Goal: Share content: Share content

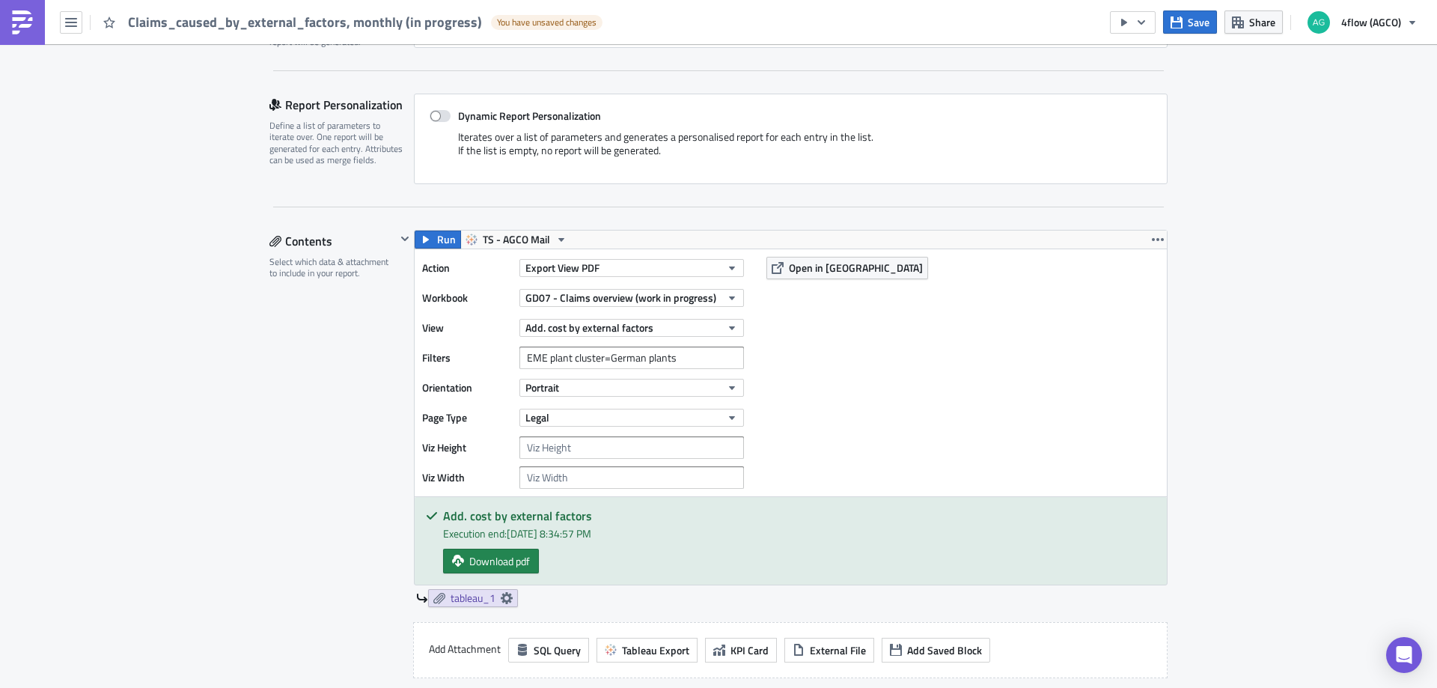
scroll to position [374, 0]
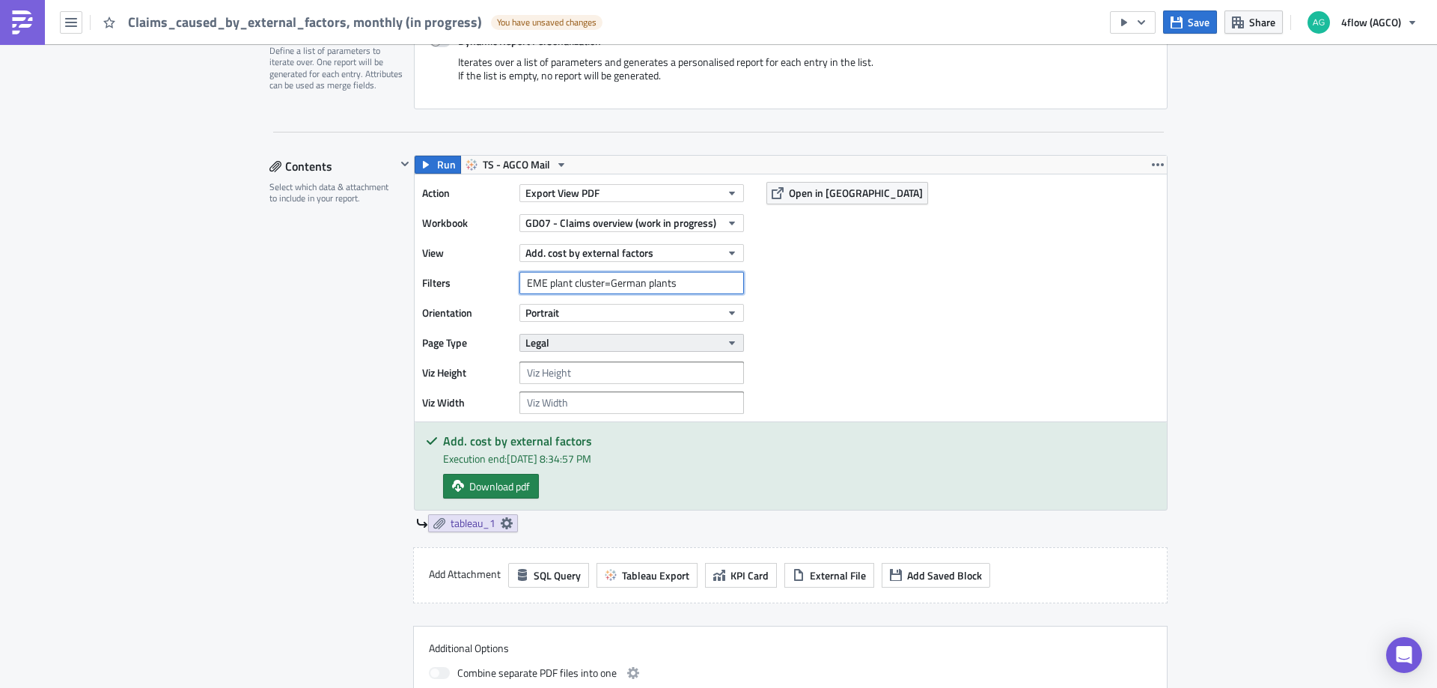
drag, startPoint x: 531, startPoint y: 284, endPoint x: 573, endPoint y: 351, distance: 79.3
click at [600, 287] on input "EME plant cluster=German plants" at bounding box center [631, 283] width 225 height 22
drag, startPoint x: 607, startPoint y: 284, endPoint x: 679, endPoint y: 284, distance: 71.9
click at [679, 284] on input "EME plant cluster=German plants" at bounding box center [631, 283] width 225 height 22
click at [486, 523] on span "tableau_1" at bounding box center [473, 522] width 45 height 13
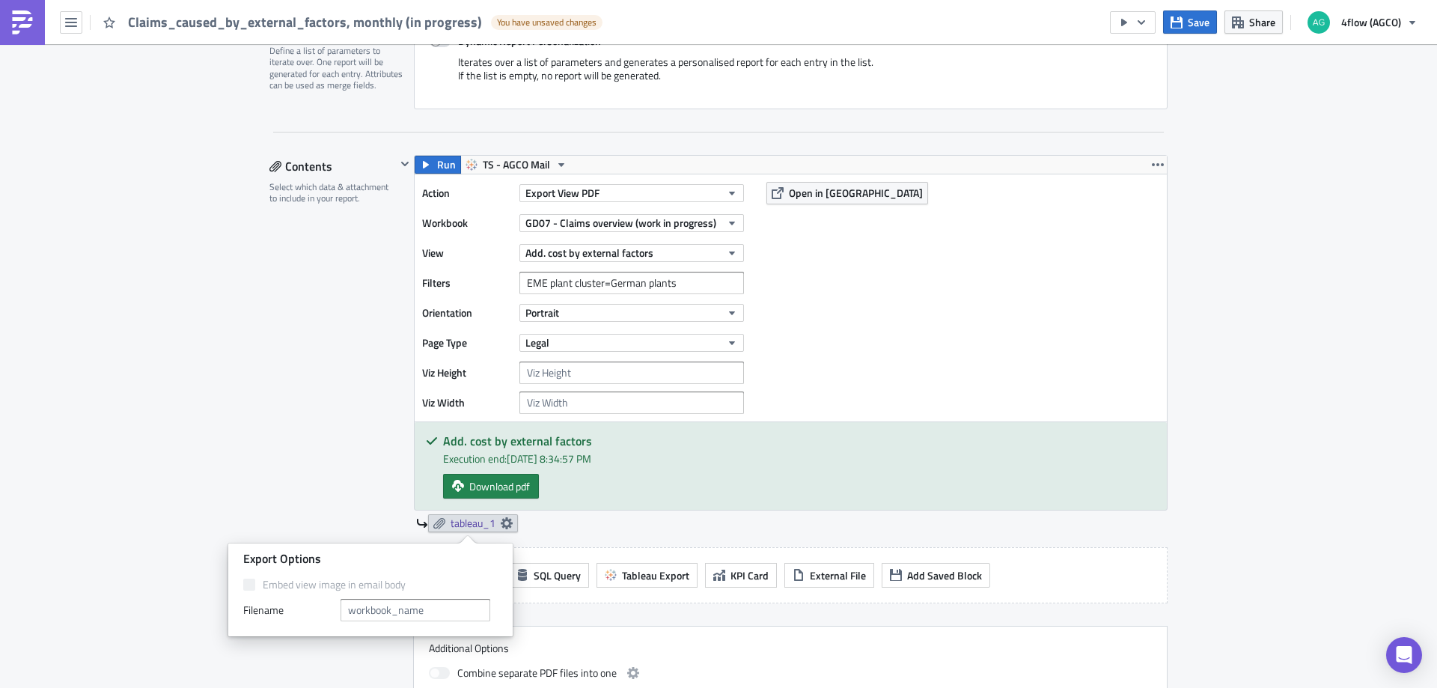
click at [561, 528] on div "tableau_1" at bounding box center [791, 523] width 751 height 18
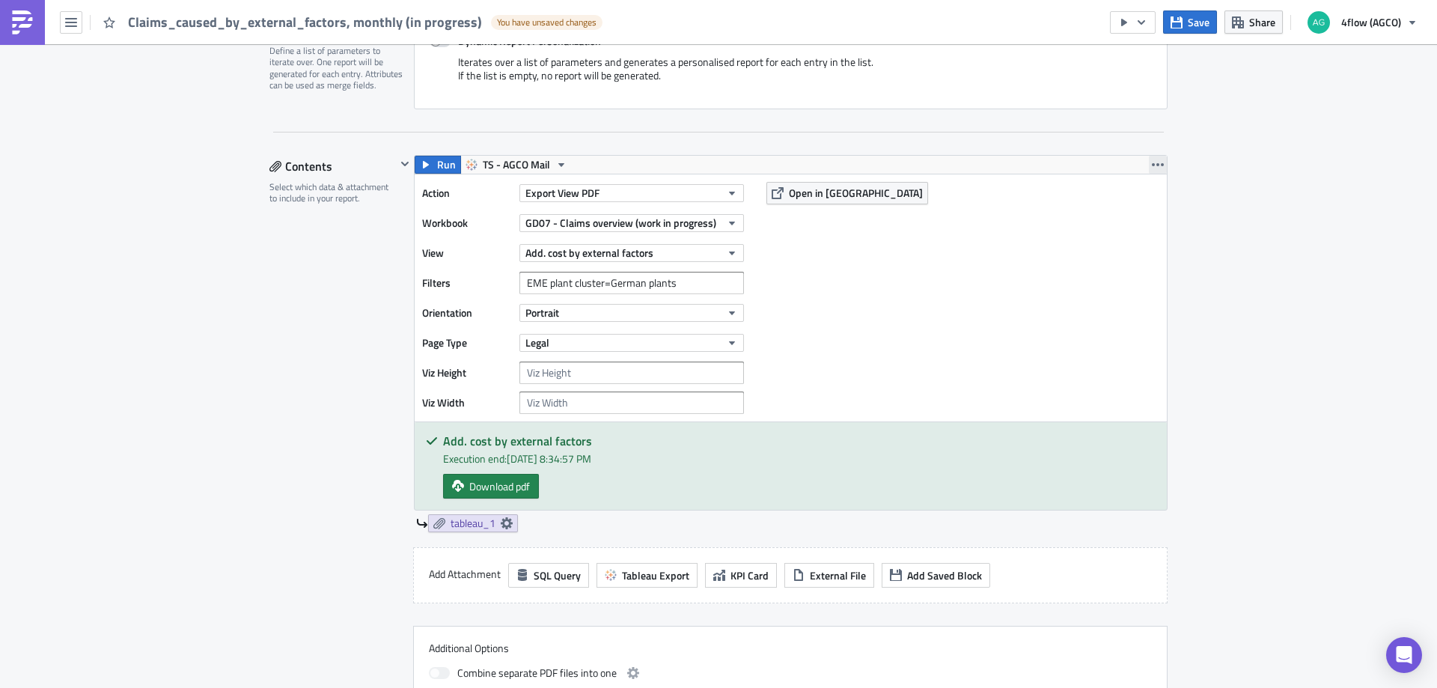
click at [1153, 160] on icon "button" at bounding box center [1158, 165] width 12 height 12
click at [1140, 193] on div "Duplicate" at bounding box center [1162, 199] width 100 height 15
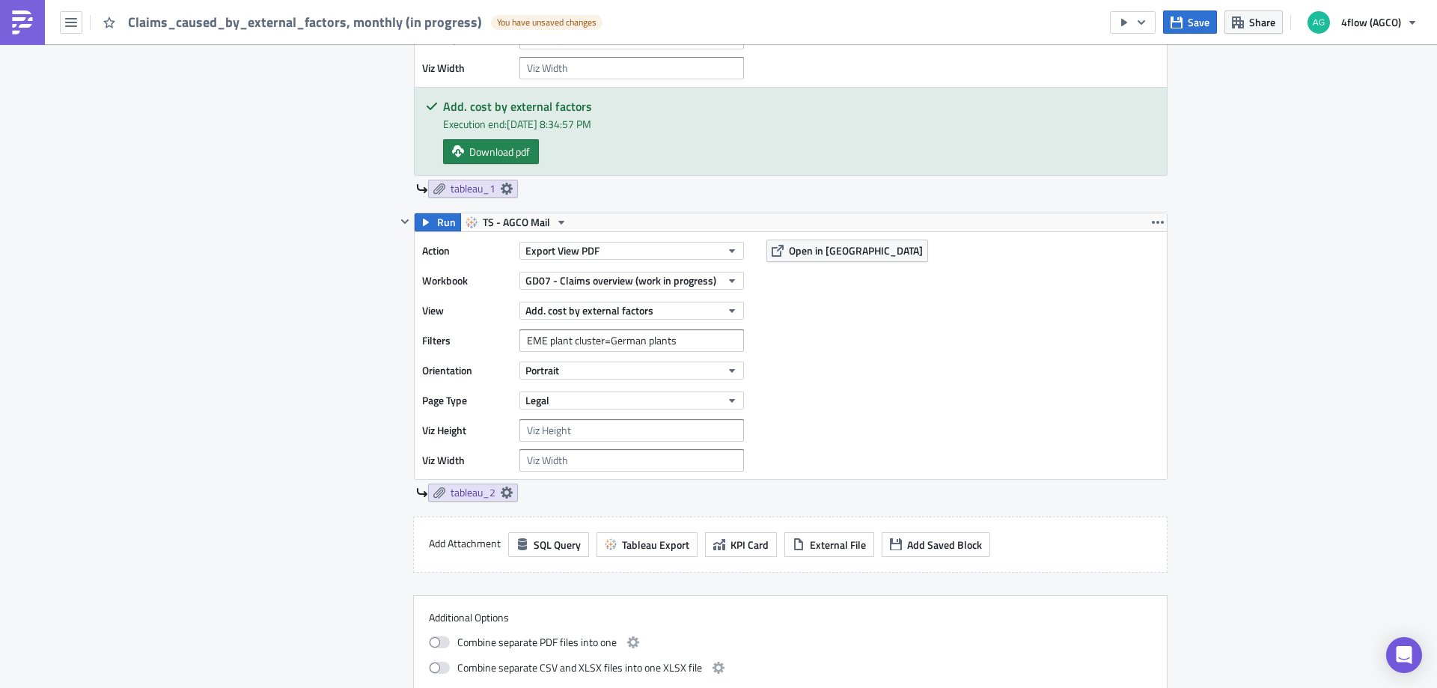
scroll to position [748, 0]
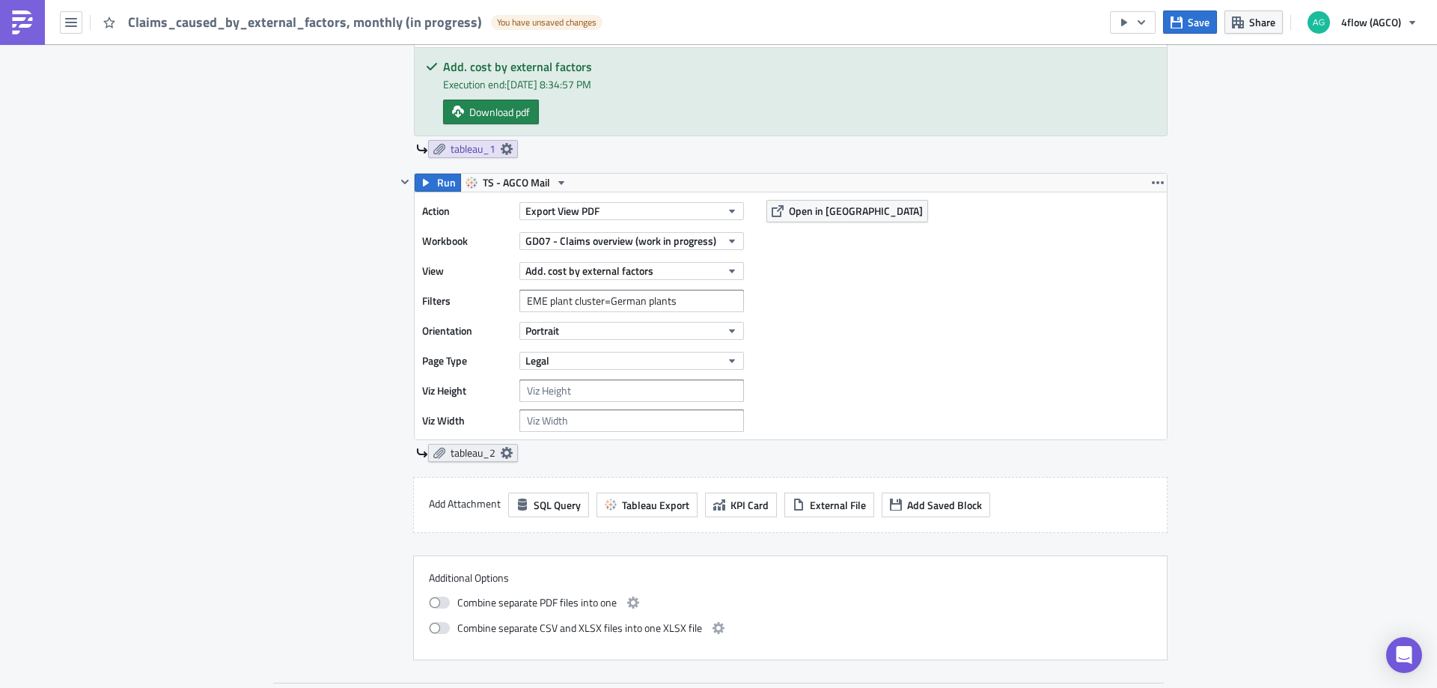
click at [481, 451] on span "tableau_2" at bounding box center [473, 452] width 45 height 13
click at [370, 427] on div "Contents Select which data & attachment to include in your report." at bounding box center [332, 220] width 126 height 879
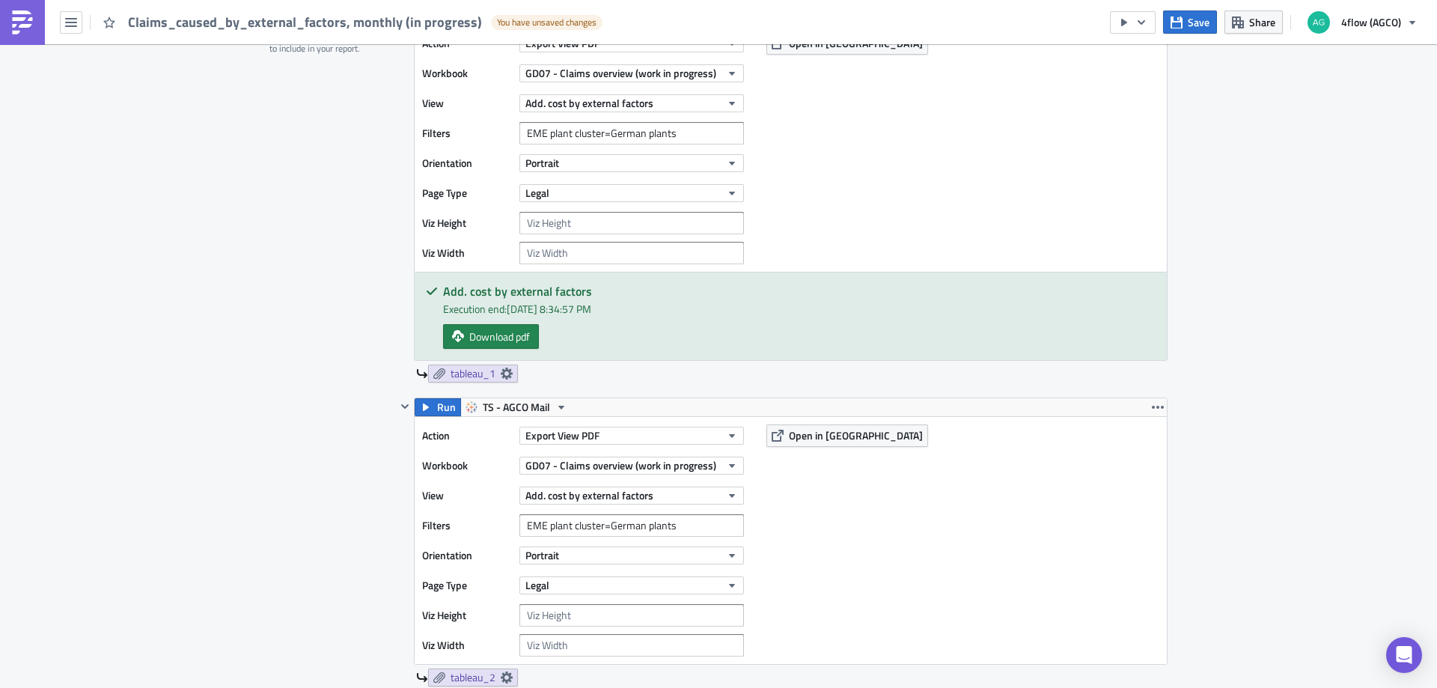
click at [1153, 419] on div "Action Export View PDF Workbook GD07 - Claims overview (work in progress) View …" at bounding box center [791, 540] width 752 height 247
click at [1151, 413] on button "button" at bounding box center [1158, 407] width 18 height 18
click at [1134, 490] on div "Remove" at bounding box center [1162, 495] width 100 height 15
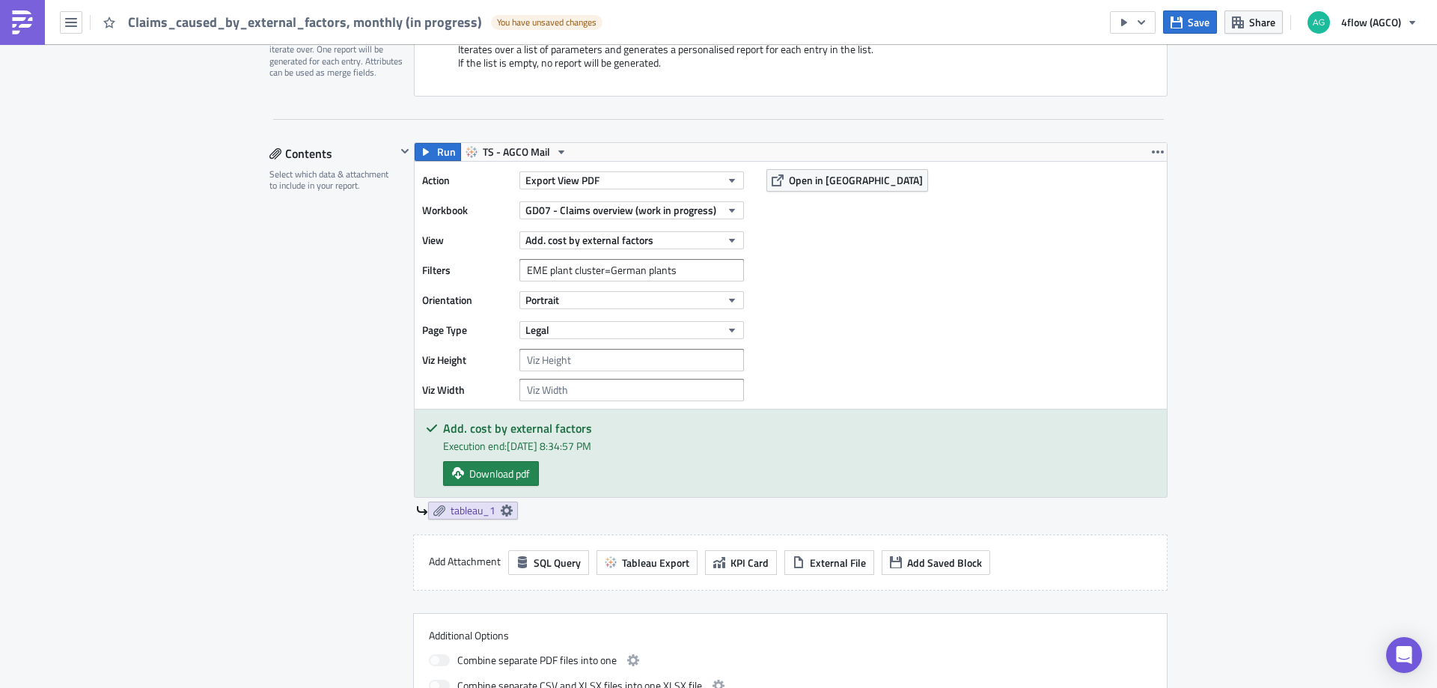
scroll to position [225, 0]
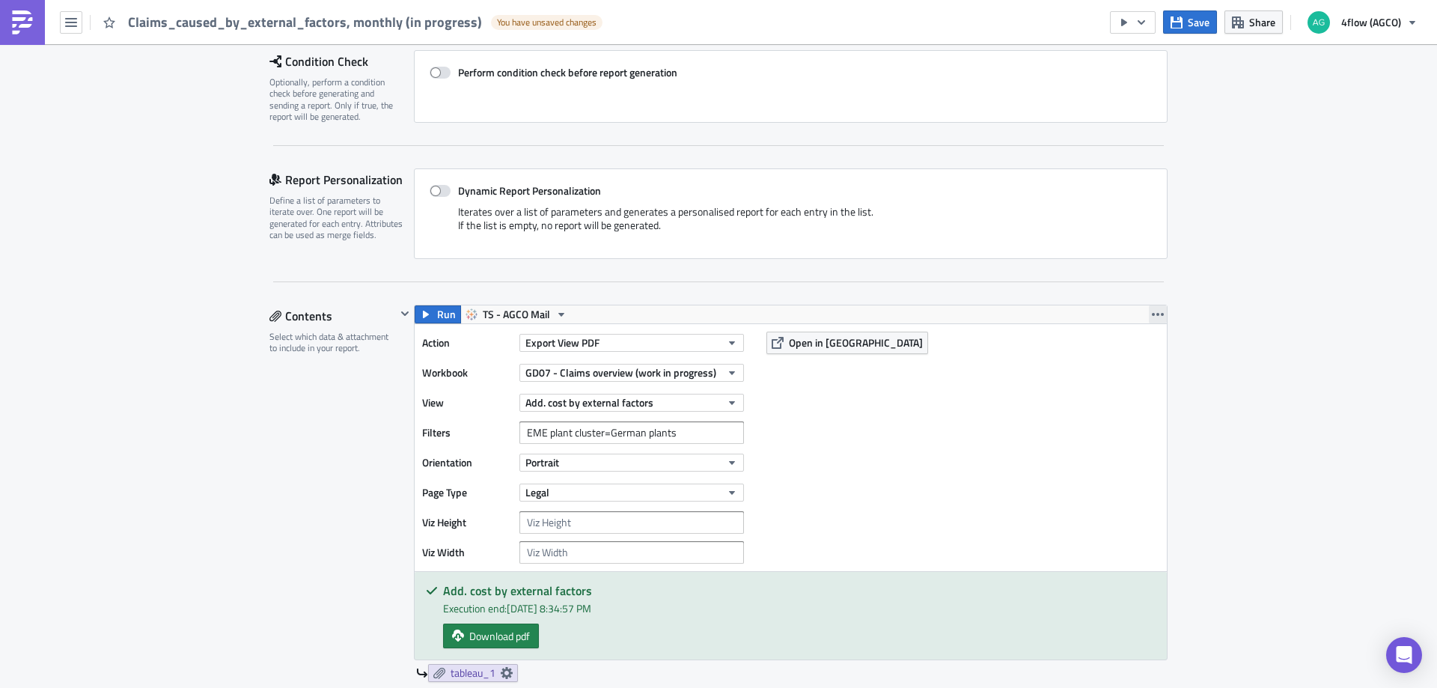
click at [1152, 317] on icon "button" at bounding box center [1158, 314] width 12 height 12
click at [1136, 404] on div "Remove" at bounding box center [1162, 402] width 100 height 15
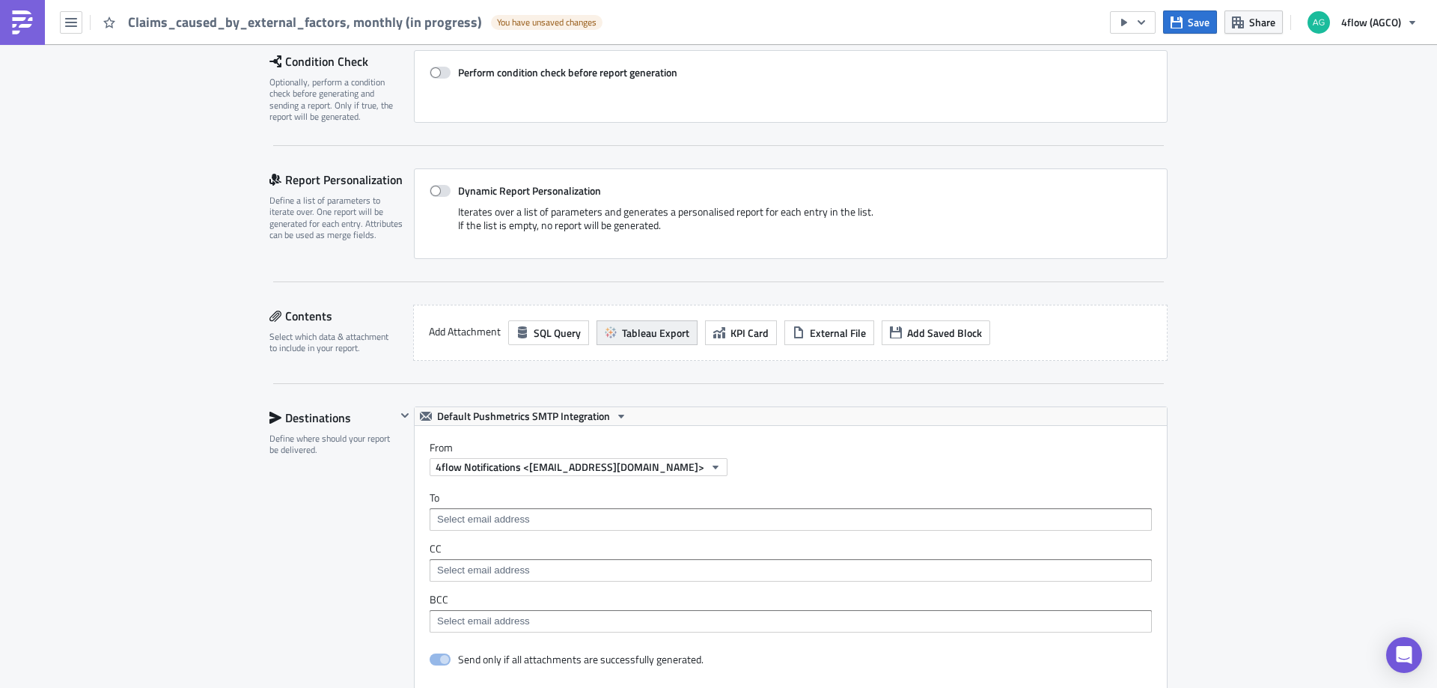
click at [651, 329] on span "Tableau Export" at bounding box center [655, 333] width 67 height 16
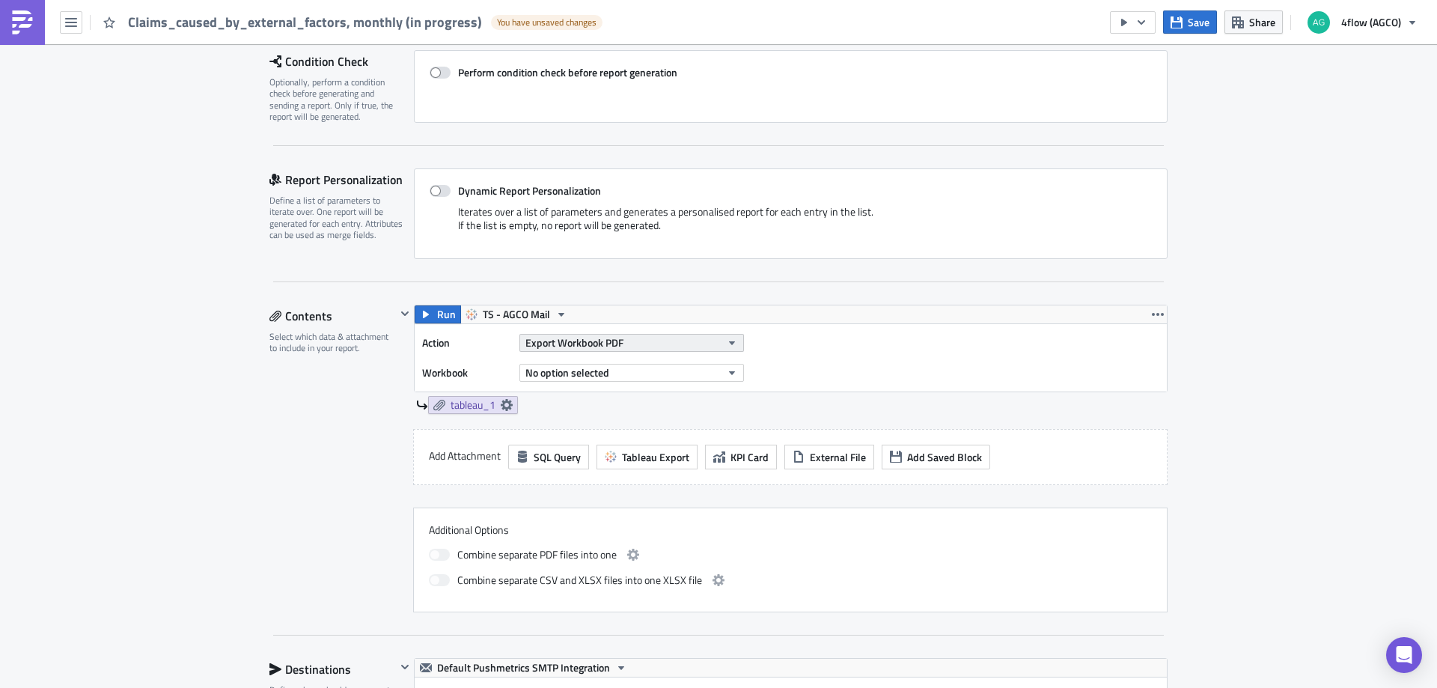
click at [579, 347] on span "Export Workbook PDF" at bounding box center [574, 343] width 98 height 16
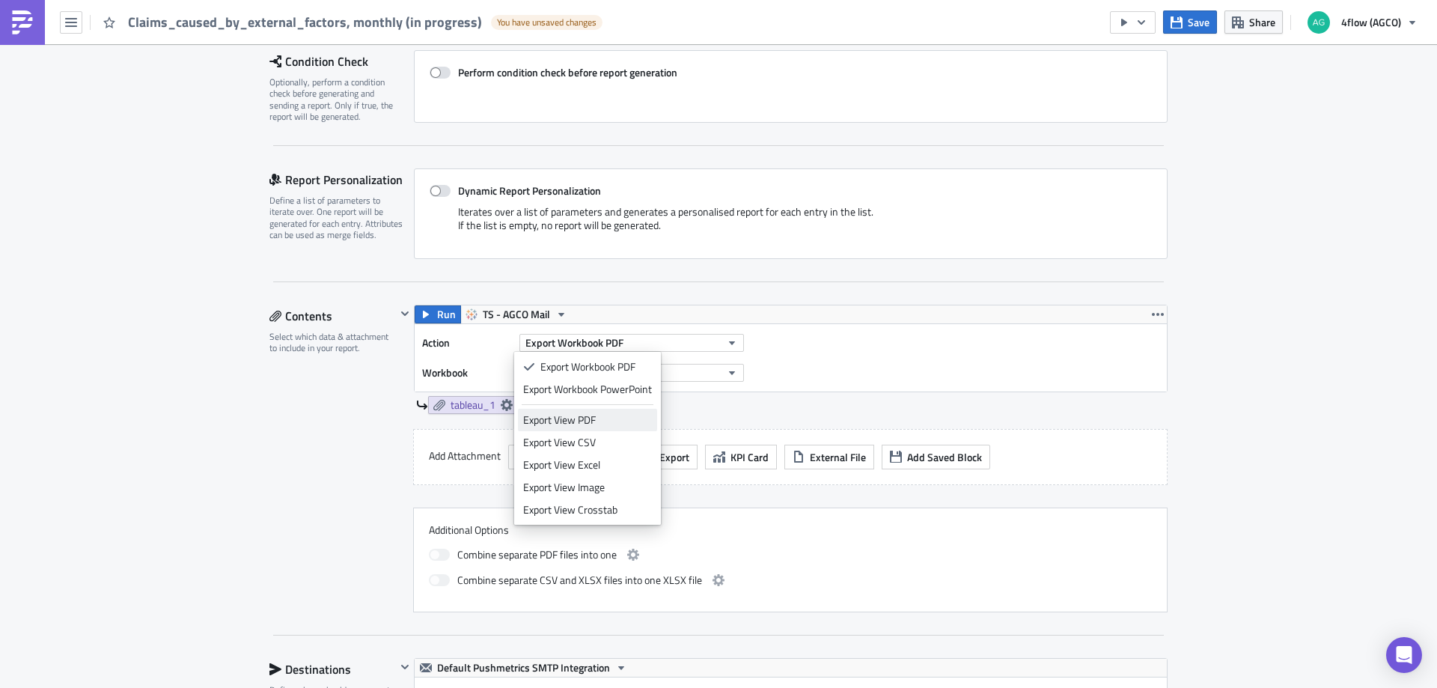
click at [609, 421] on div "Export View PDF" at bounding box center [587, 419] width 129 height 15
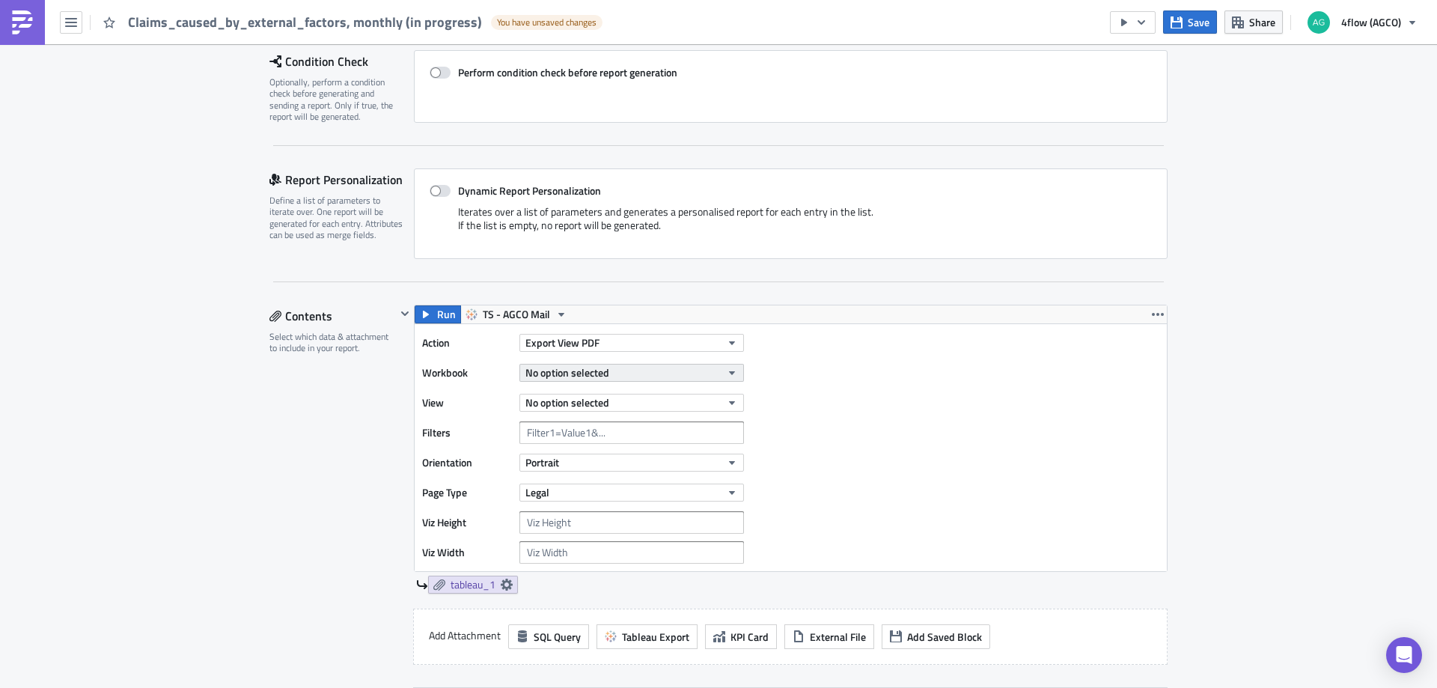
click at [615, 370] on button "No option selected" at bounding box center [631, 373] width 225 height 18
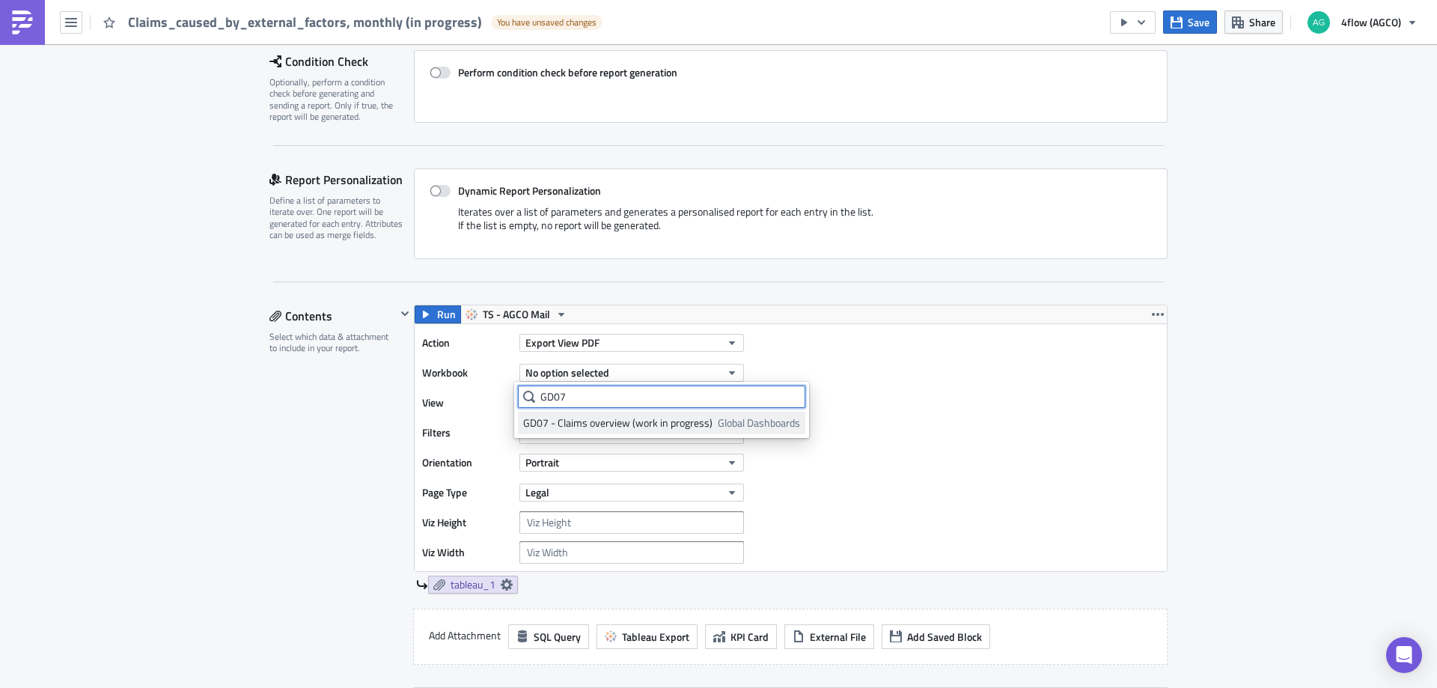
type input "GD07"
click at [578, 420] on div "GD07 - Claims overview (work in progress)" at bounding box center [617, 422] width 189 height 15
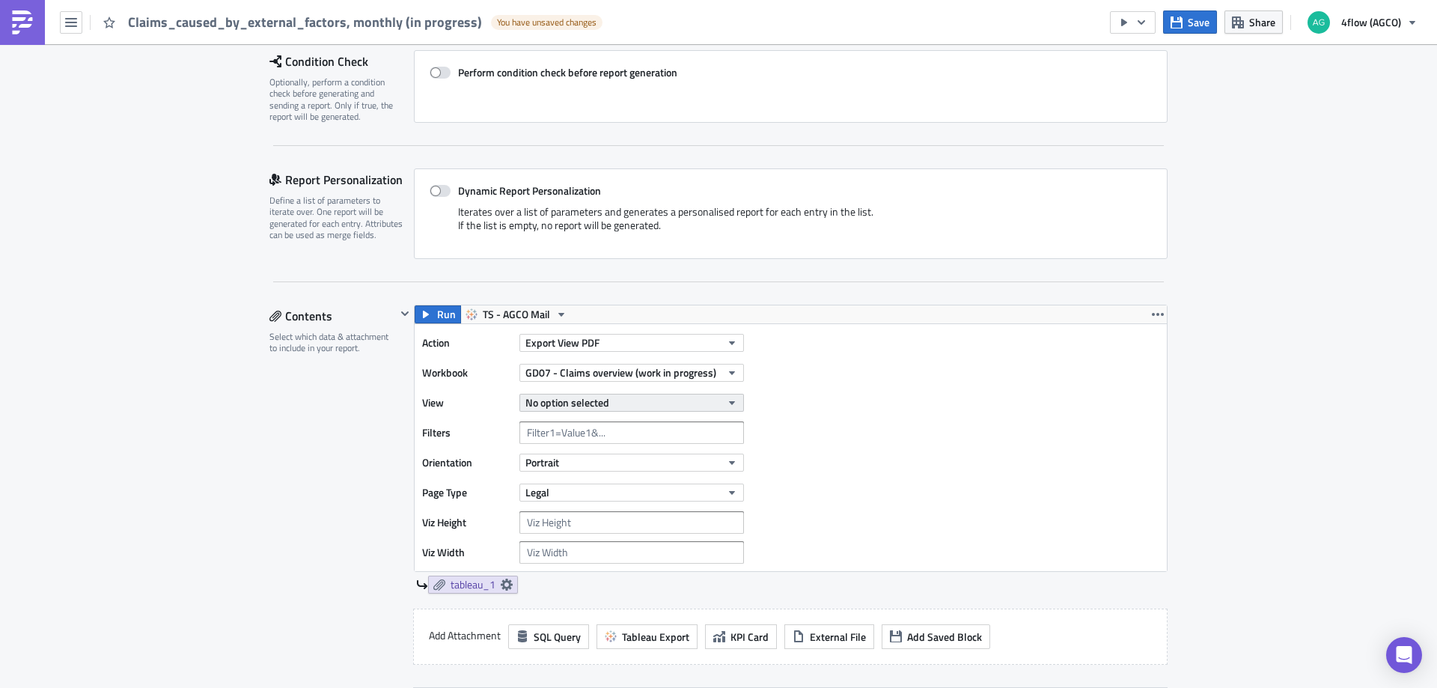
click at [566, 402] on span "No option selected" at bounding box center [567, 402] width 84 height 16
click at [585, 475] on div "Add. cost by external factors" at bounding box center [589, 475] width 132 height 15
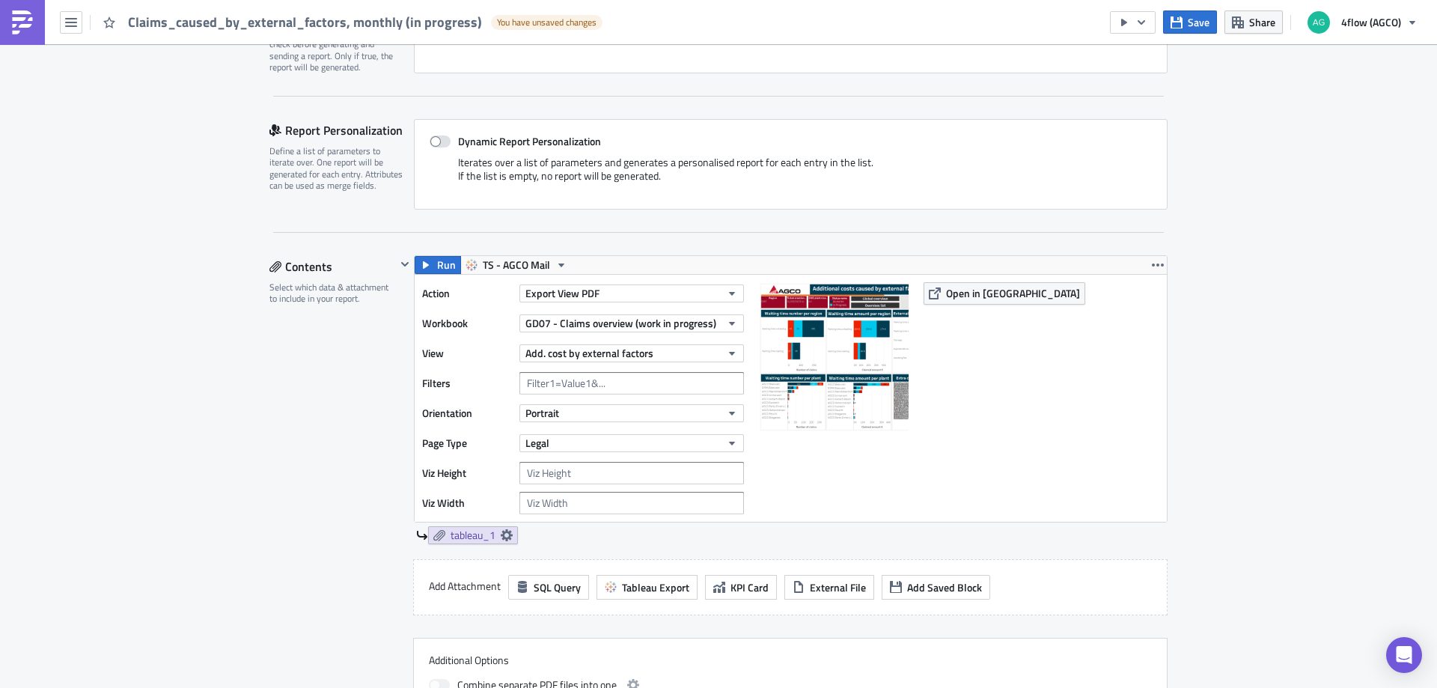
scroll to position [299, 0]
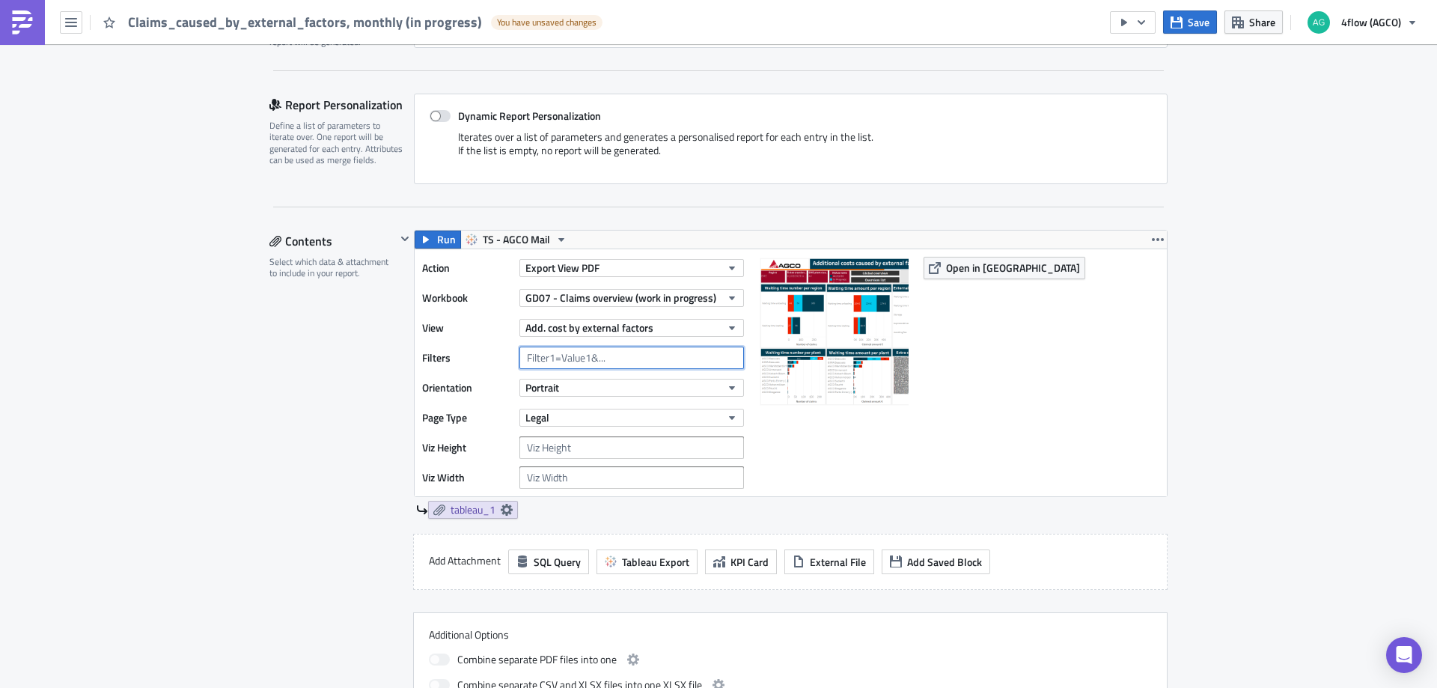
click at [542, 356] on input "text" at bounding box center [631, 358] width 225 height 22
click at [536, 356] on input "German plant cluster =" at bounding box center [631, 358] width 225 height 22
type input "EME plant cluster=German plants"
click at [478, 510] on span "tableau_1" at bounding box center [473, 509] width 45 height 13
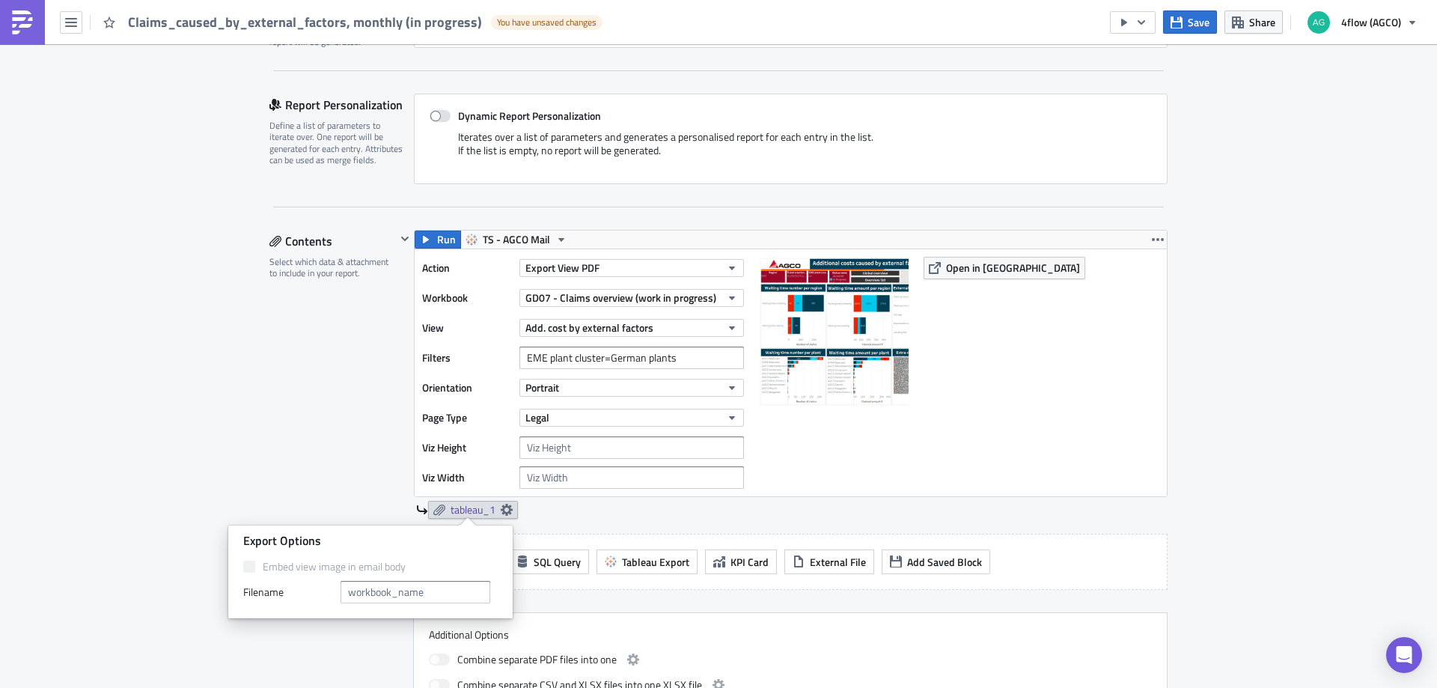
scroll to position [374, 0]
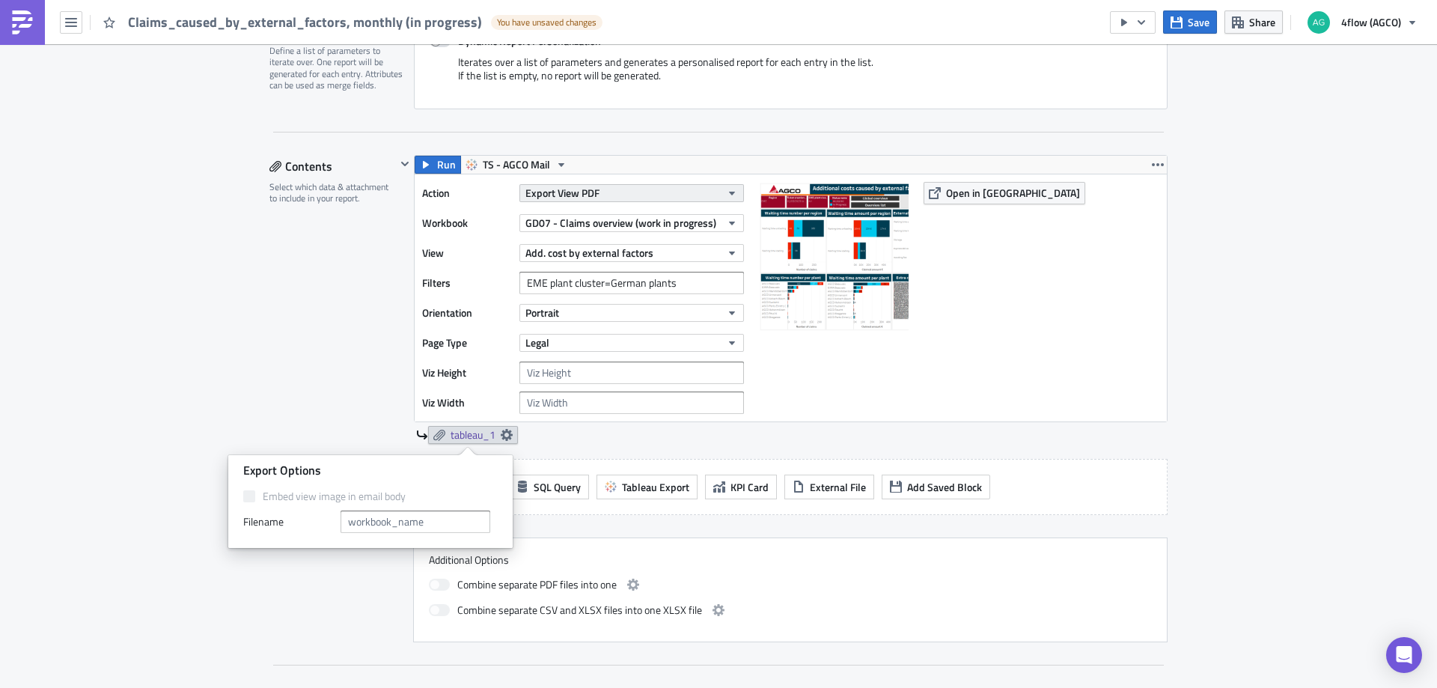
click at [609, 190] on button "Export View PDF" at bounding box center [631, 193] width 225 height 18
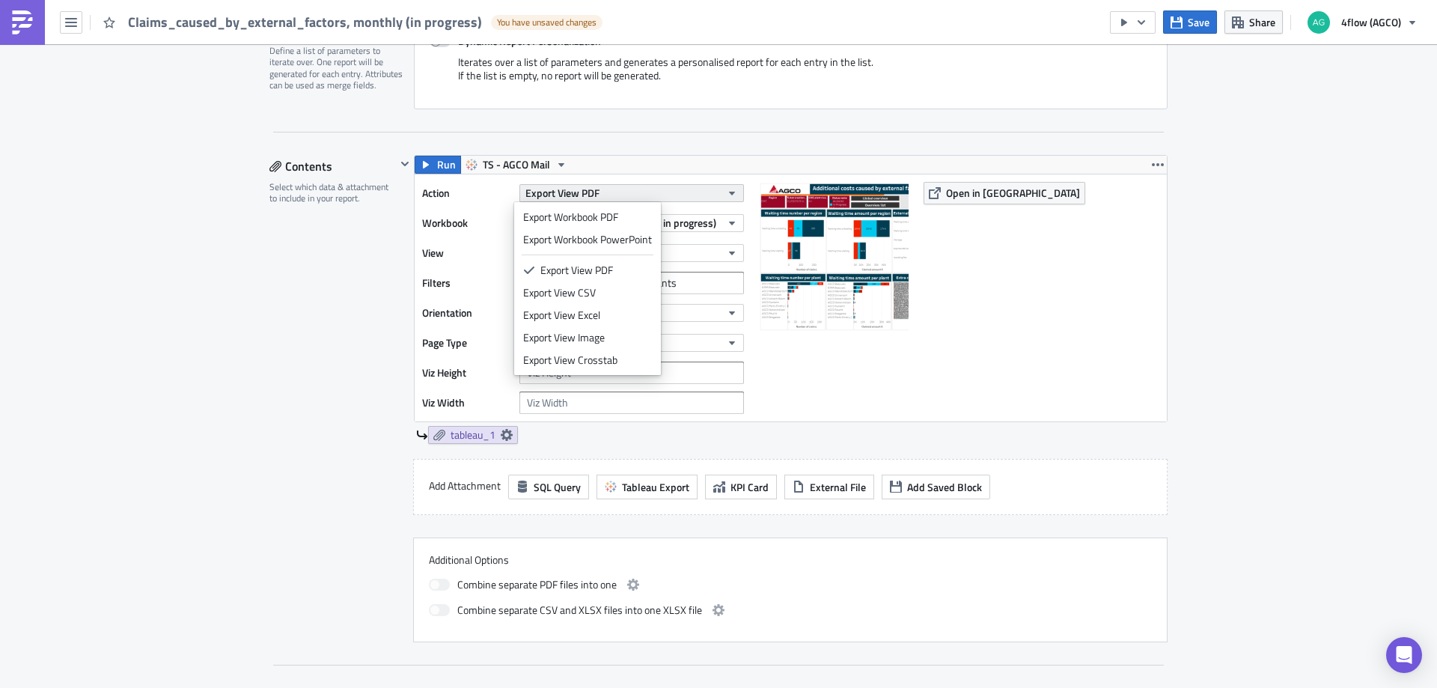
click at [609, 190] on button "Export View PDF" at bounding box center [631, 193] width 225 height 18
click at [665, 191] on button "Export View PDF" at bounding box center [631, 193] width 225 height 18
click at [595, 312] on div "Export View Excel" at bounding box center [587, 315] width 129 height 15
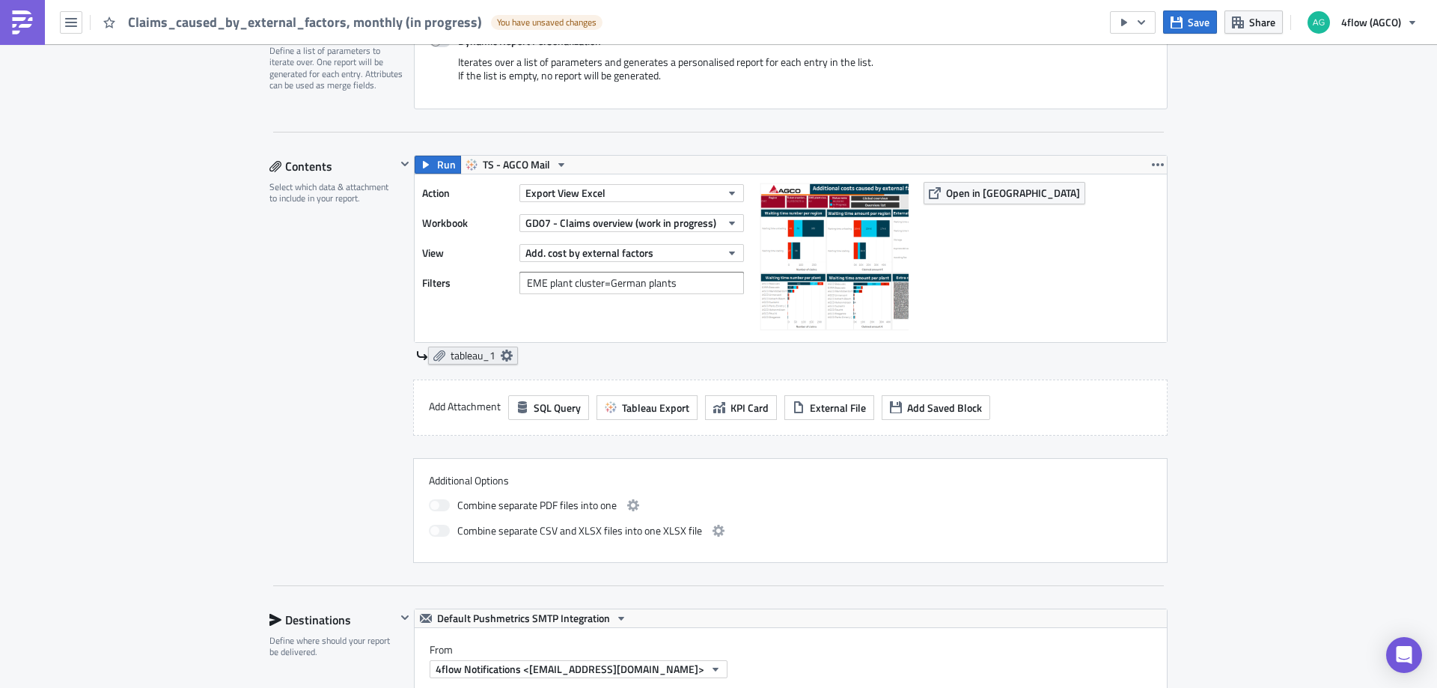
click at [466, 356] on span "tableau_1" at bounding box center [473, 355] width 45 height 13
click at [331, 318] on div "Contents Select which data & attachment to include in your report." at bounding box center [332, 359] width 126 height 408
click at [451, 355] on span "tableau_1" at bounding box center [473, 355] width 45 height 13
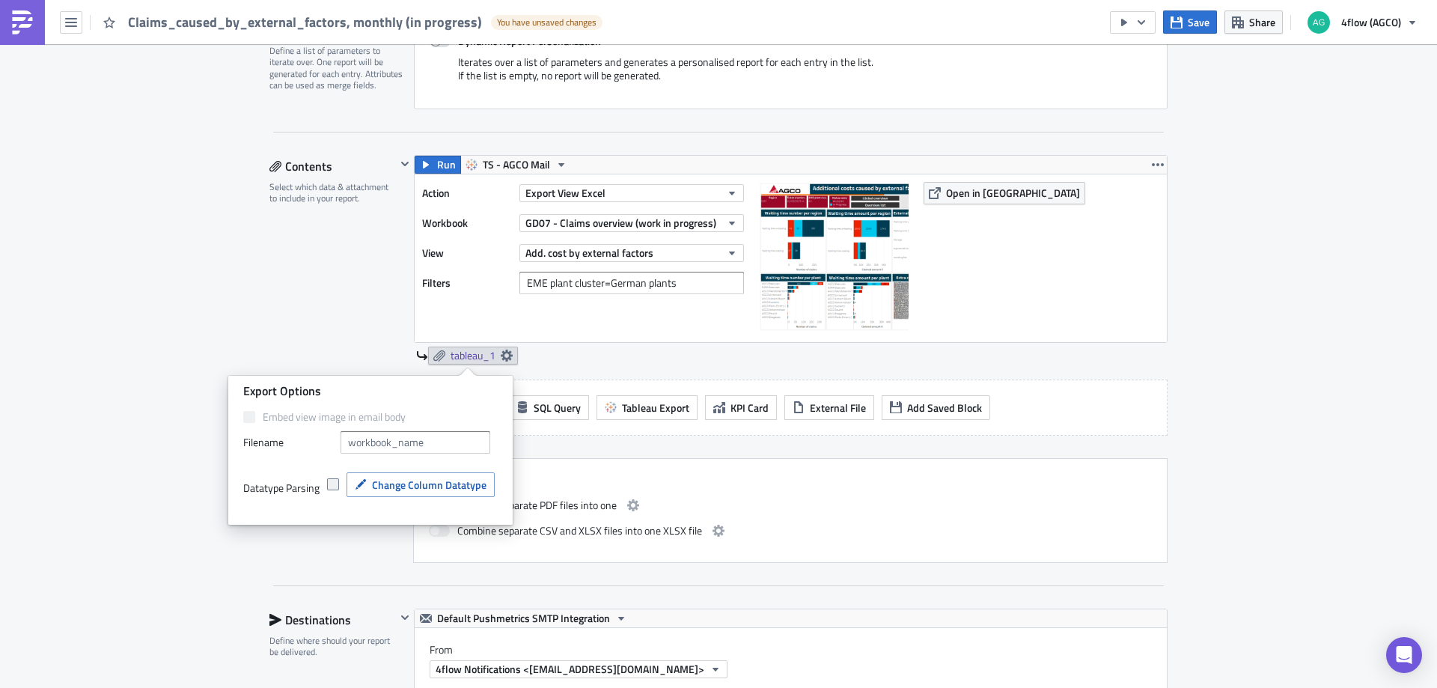
click at [335, 483] on span at bounding box center [333, 484] width 12 height 12
click at [335, 483] on input "checkbox" at bounding box center [335, 485] width 10 height 10
checkbox input "true"
click at [418, 485] on span "Change Column Datatype" at bounding box center [429, 485] width 115 height 16
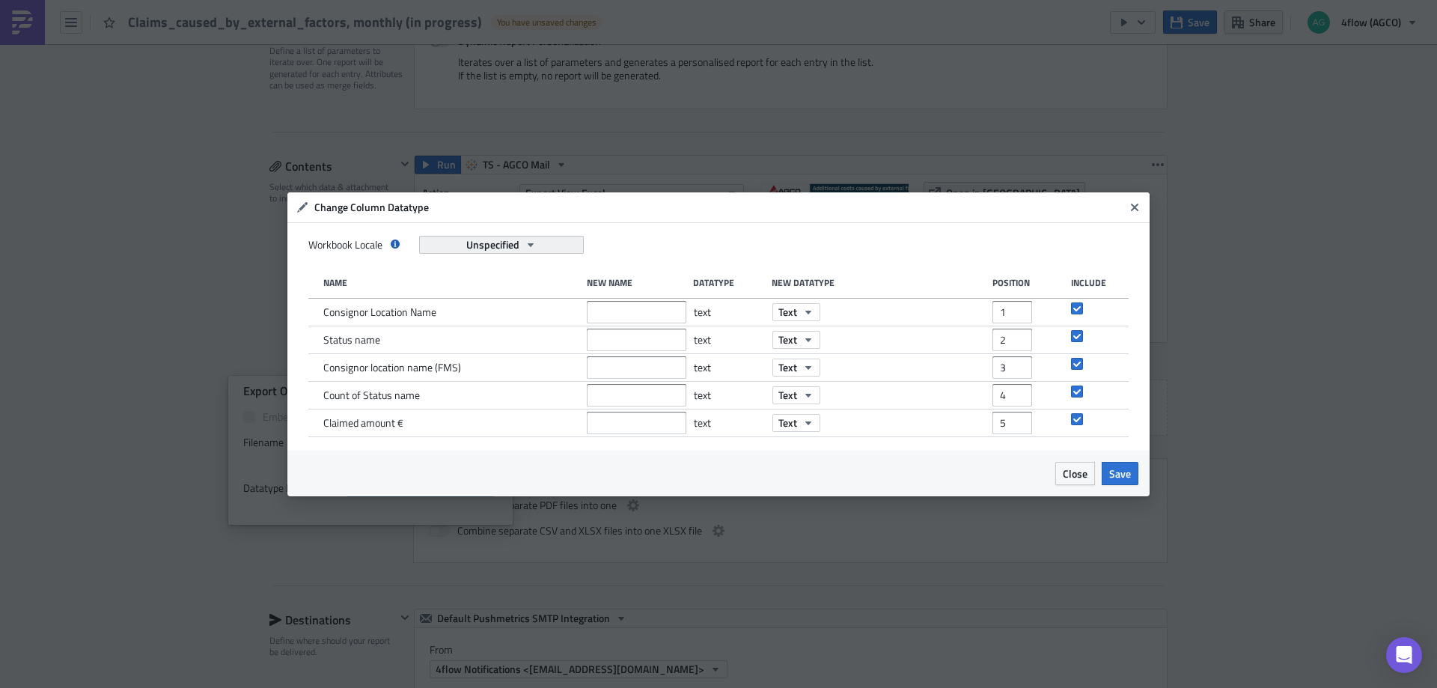
click at [534, 241] on icon "button" at bounding box center [531, 245] width 12 height 12
click at [1080, 468] on span "Close" at bounding box center [1075, 474] width 25 height 16
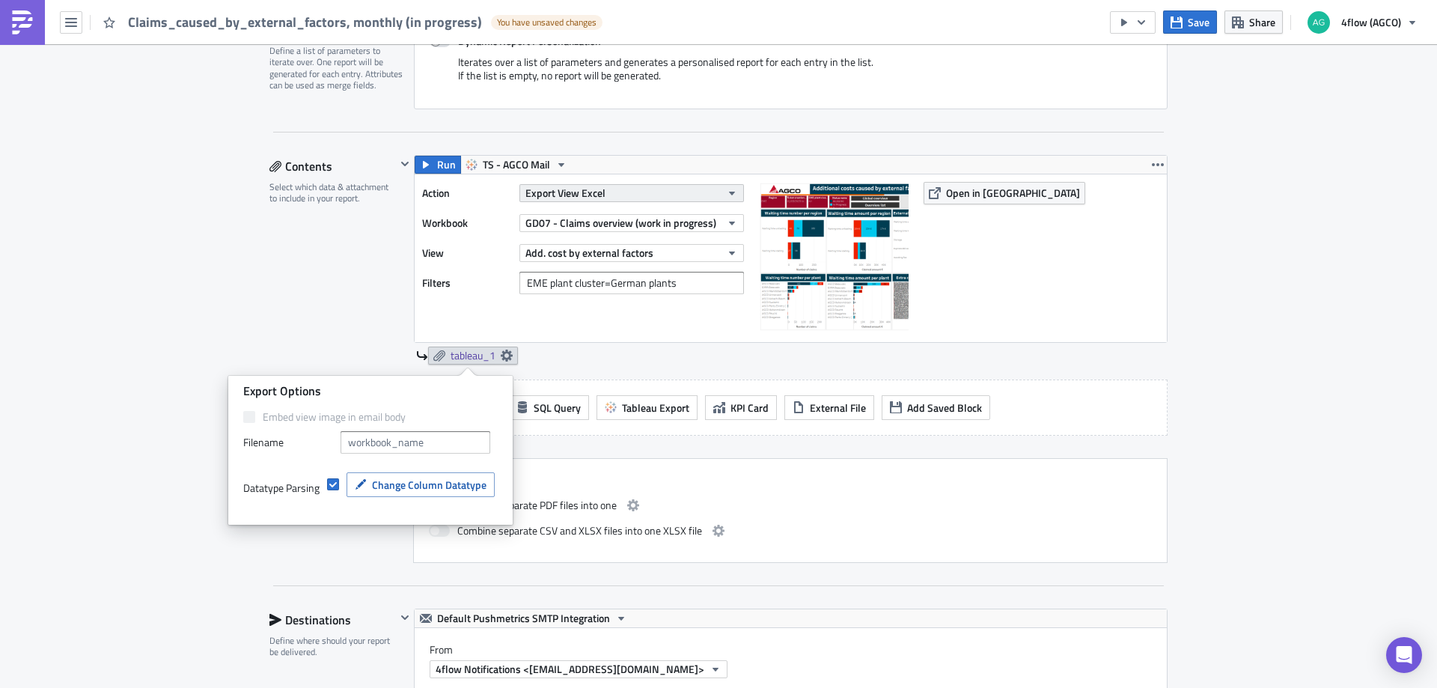
click at [606, 193] on button "Export View Excel" at bounding box center [631, 193] width 225 height 18
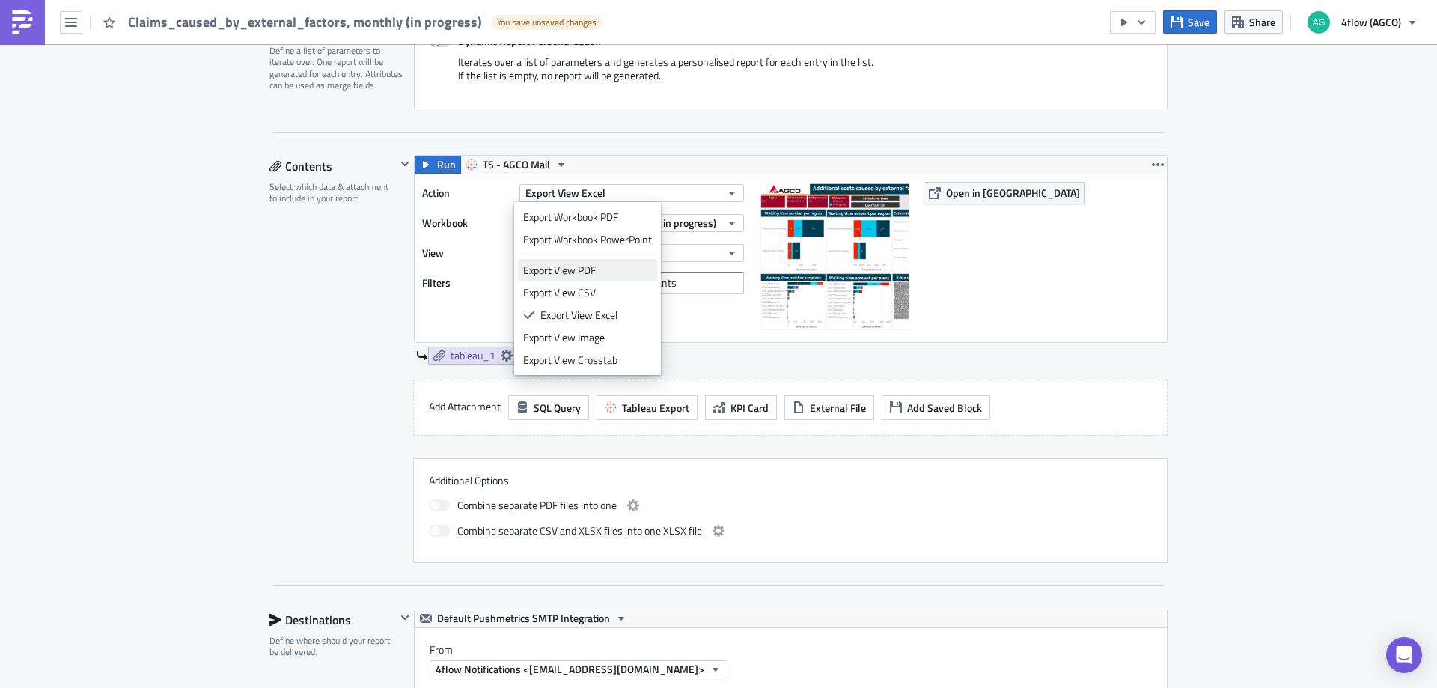
click at [591, 276] on div "Export View PDF" at bounding box center [587, 270] width 129 height 15
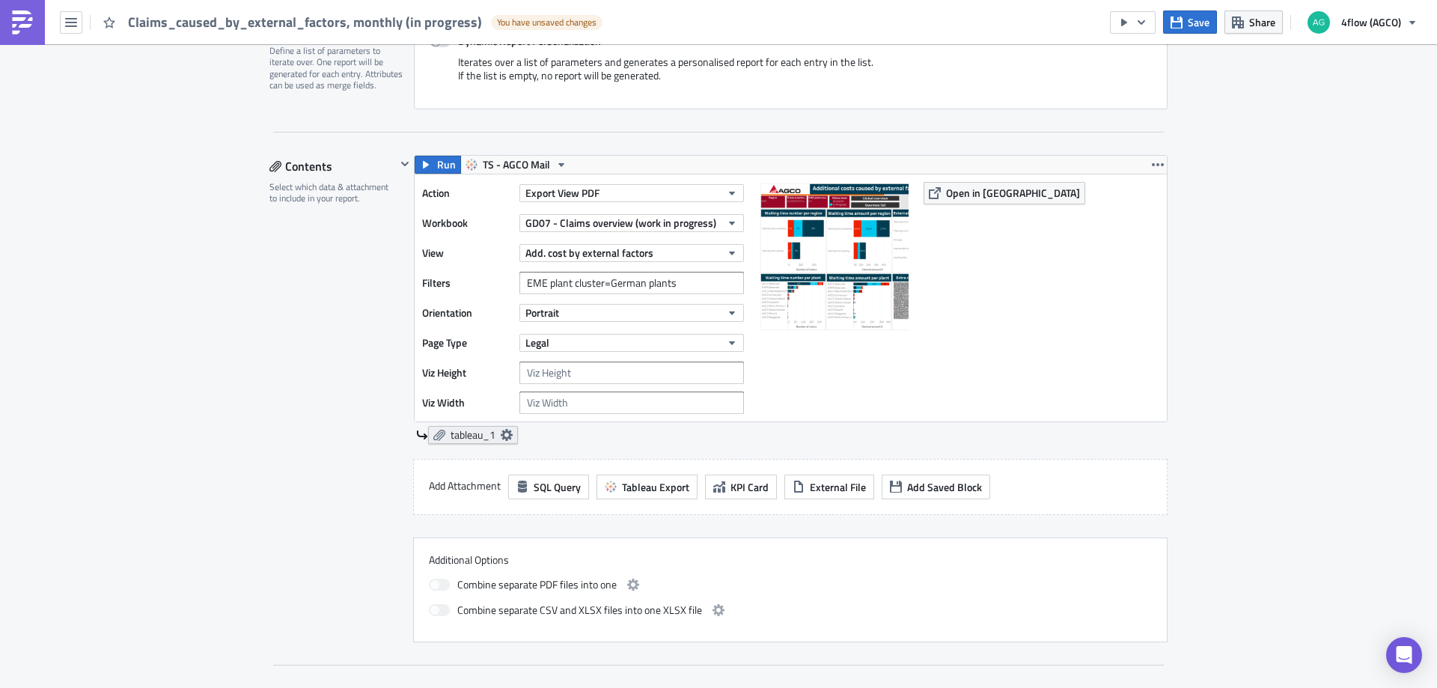
click at [464, 429] on span "tableau_1" at bounding box center [473, 434] width 45 height 13
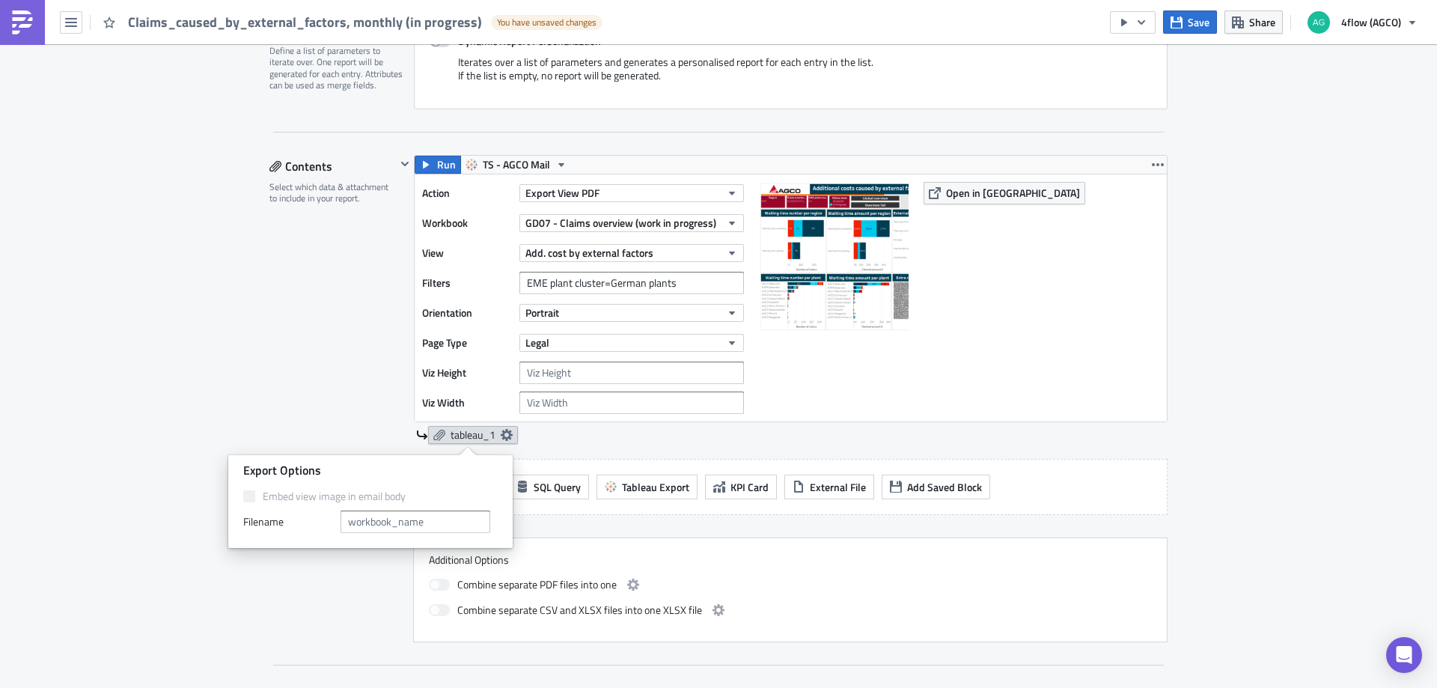
click at [464, 429] on span "tableau_1" at bounding box center [473, 434] width 45 height 13
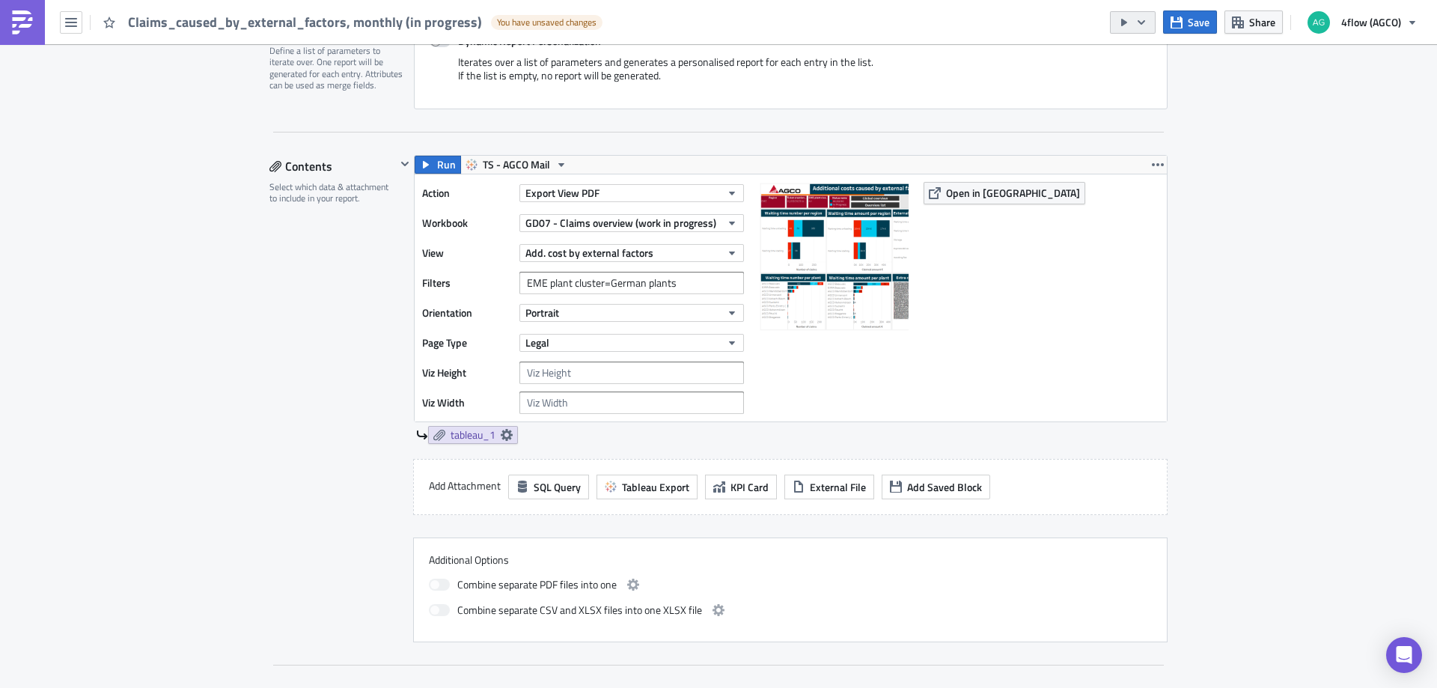
click at [1147, 18] on icon "button" at bounding box center [1141, 22] width 12 height 12
click at [1165, 64] on div "Send Just to Me" at bounding box center [1178, 59] width 117 height 15
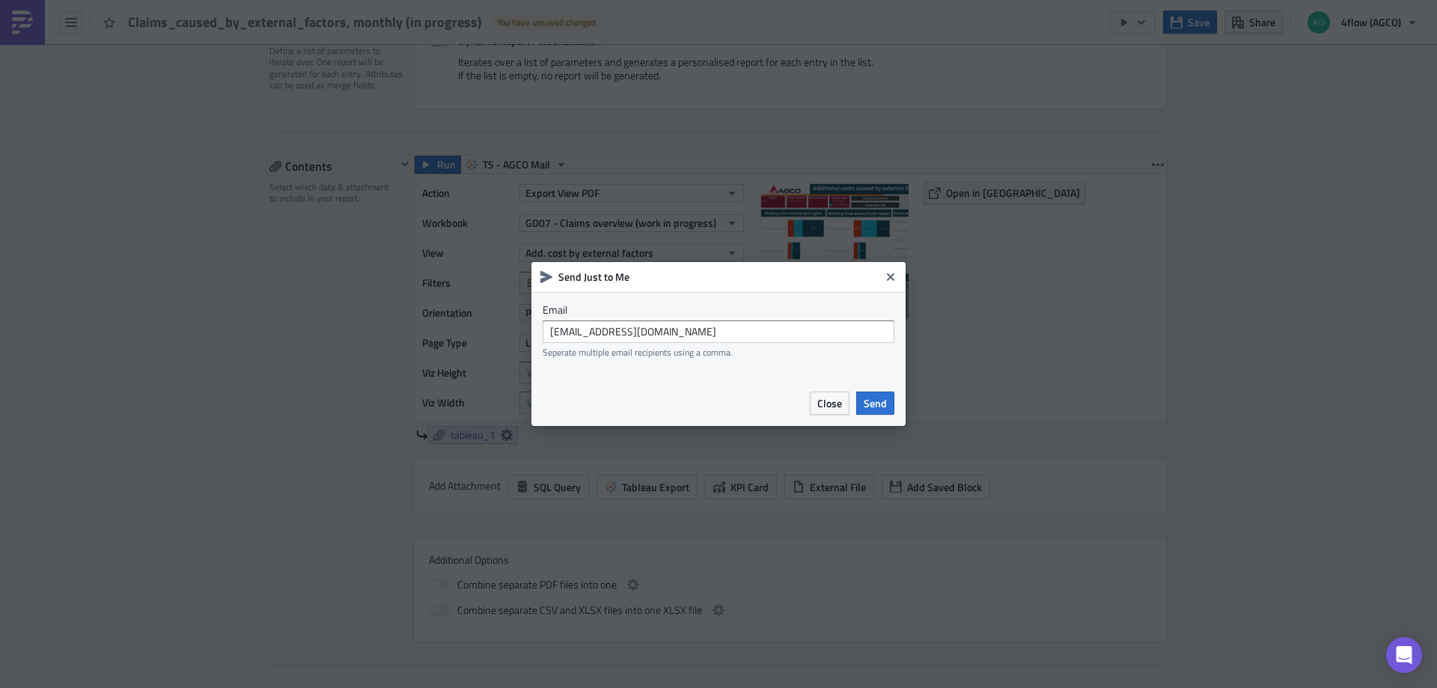
click at [740, 343] on div "agco_global_sc_reporting@4flow.com Seperate multiple email recipients using a c…" at bounding box center [719, 338] width 352 height 37
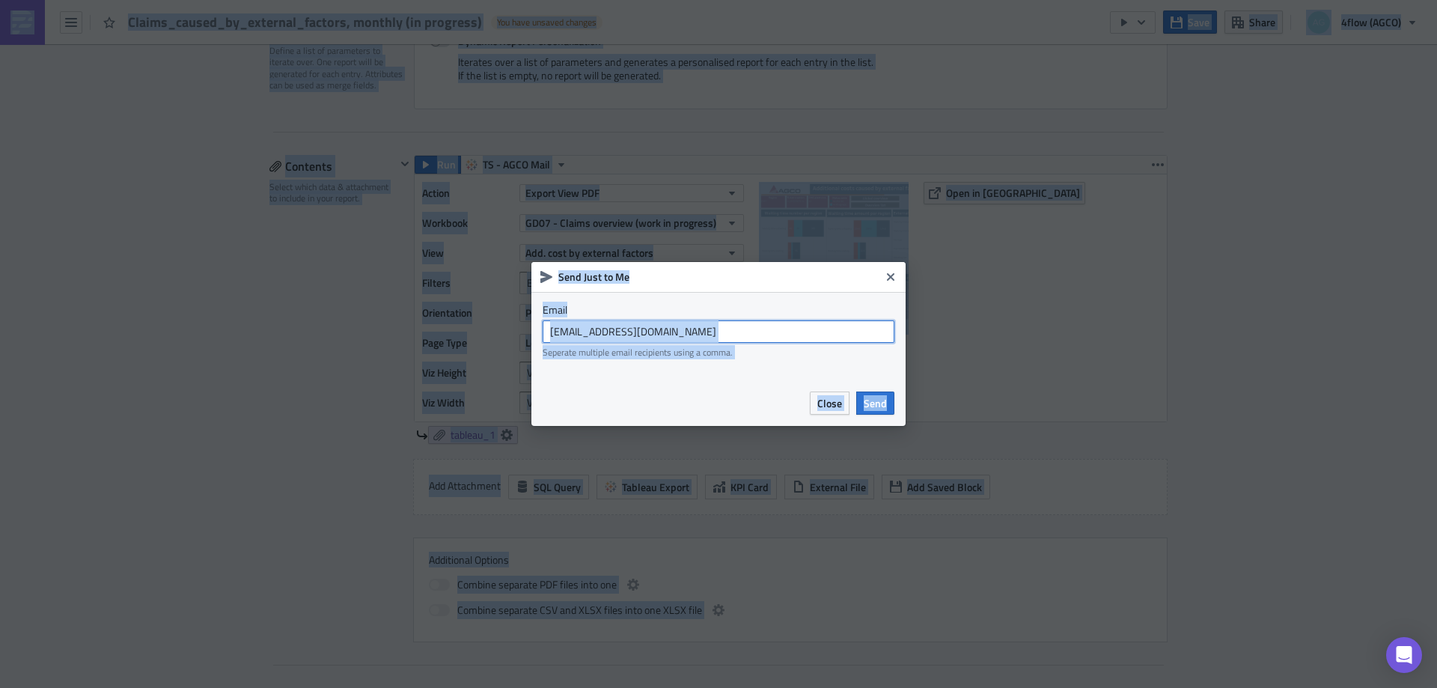
click at [743, 331] on input "agco_global_sc_reporting@4flow.com" at bounding box center [719, 331] width 352 height 22
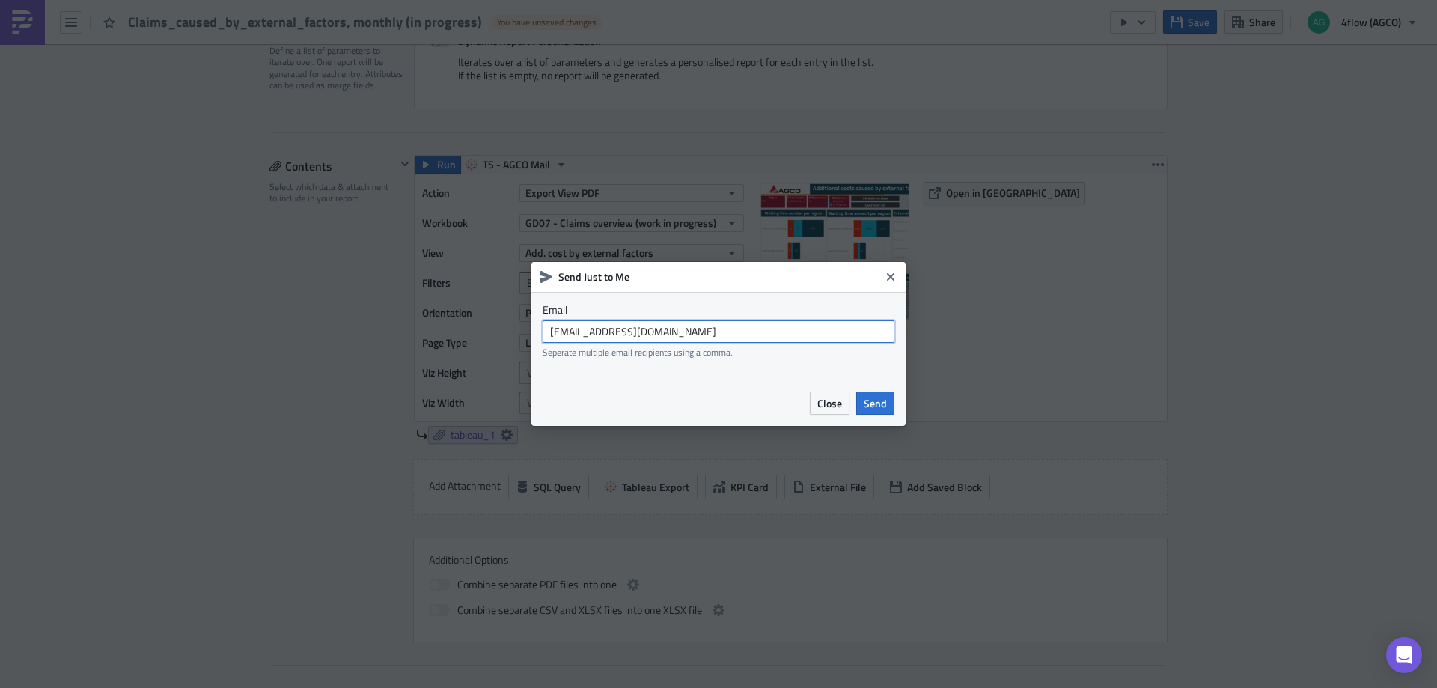
click at [743, 331] on input "agco_global_sc_reporting@4flow.com" at bounding box center [719, 331] width 352 height 22
type input "t.pires@4flow.com"
click at [875, 398] on span "Send" at bounding box center [875, 403] width 23 height 16
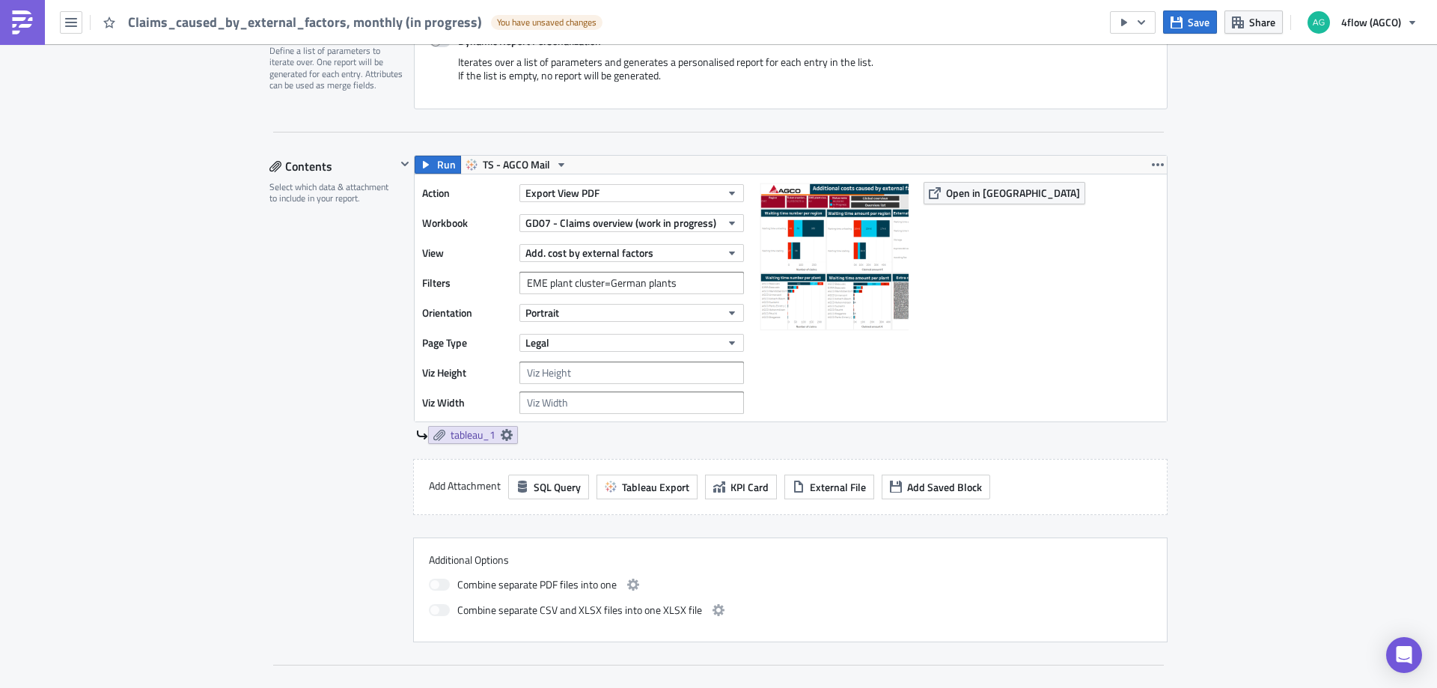
click at [88, 320] on div "Execution Log Edit " Claims_caused_by_external_factors, monthly (in progress) "…" at bounding box center [718, 647] width 1437 height 1954
click at [729, 249] on icon "button" at bounding box center [732, 253] width 12 height 12
click at [317, 366] on div "Contents Select which data & attachment to include in your report." at bounding box center [332, 398] width 126 height 487
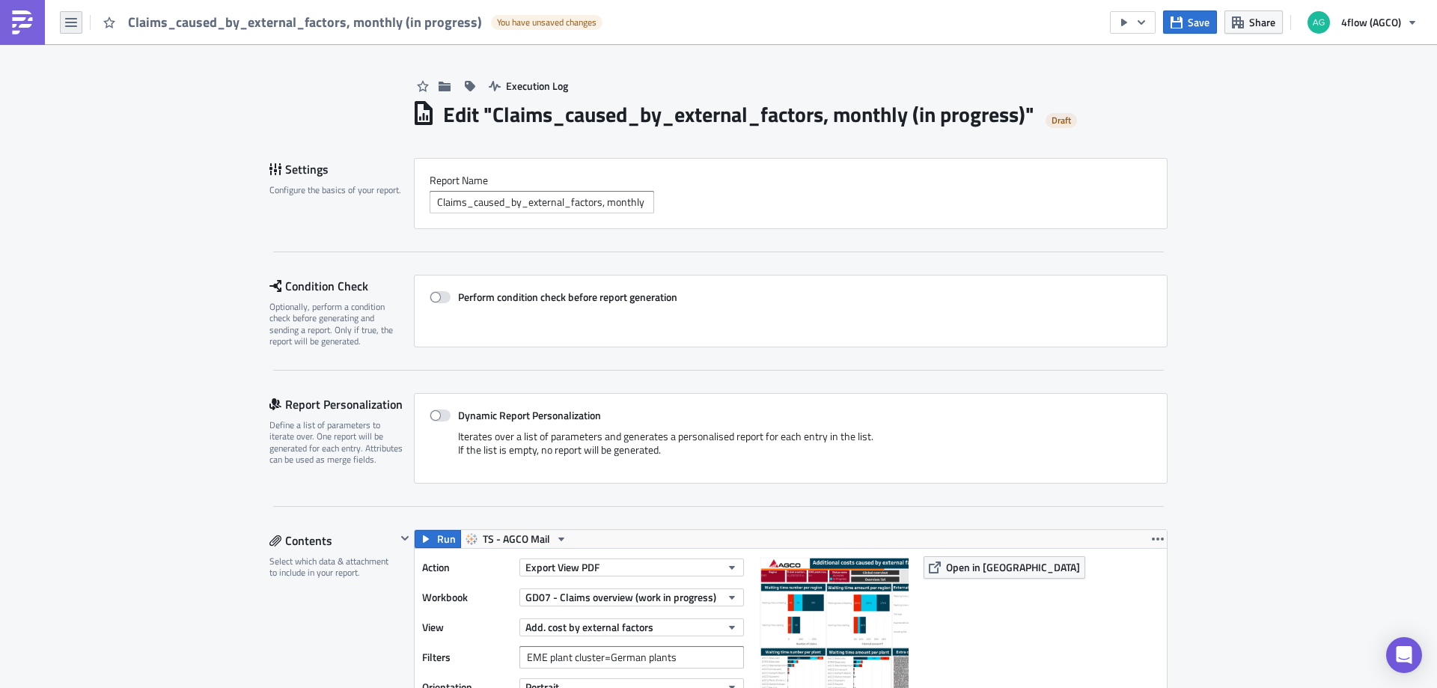
click at [74, 16] on icon "button" at bounding box center [71, 22] width 12 height 12
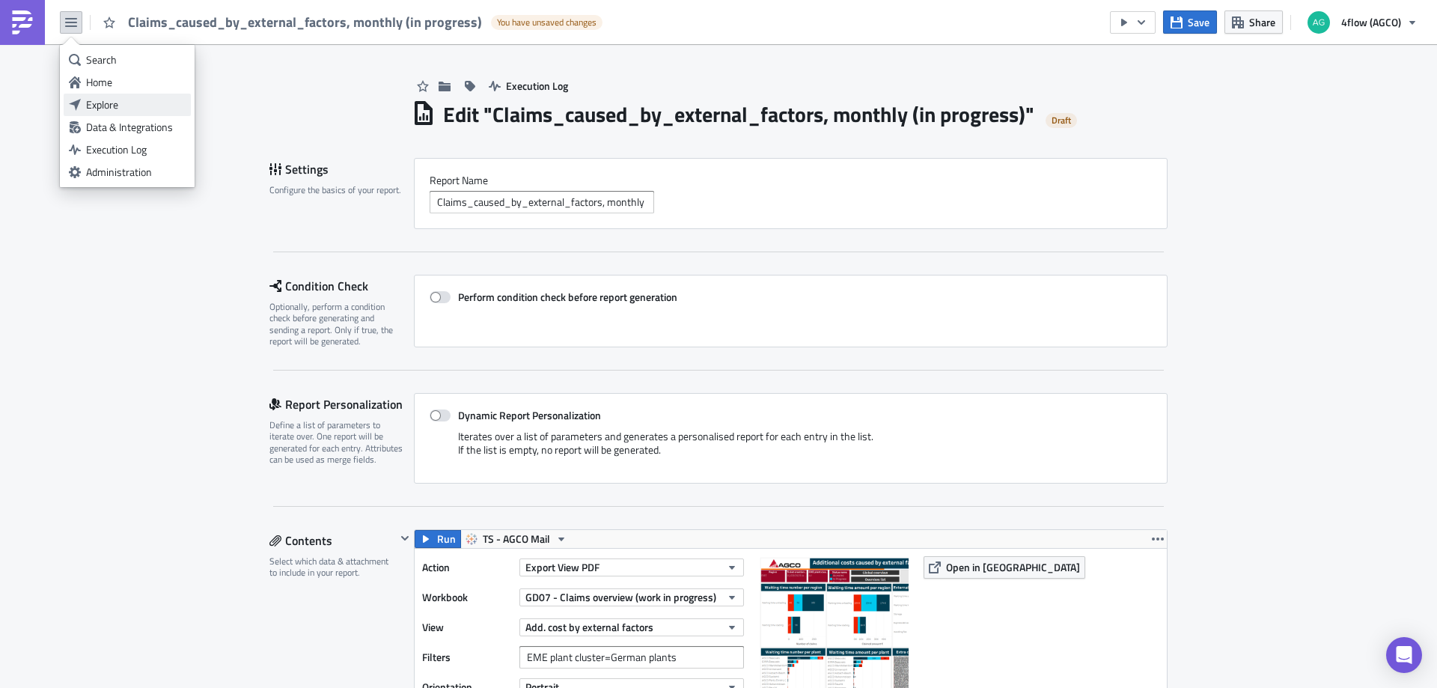
click at [109, 102] on div "Explore" at bounding box center [136, 104] width 100 height 15
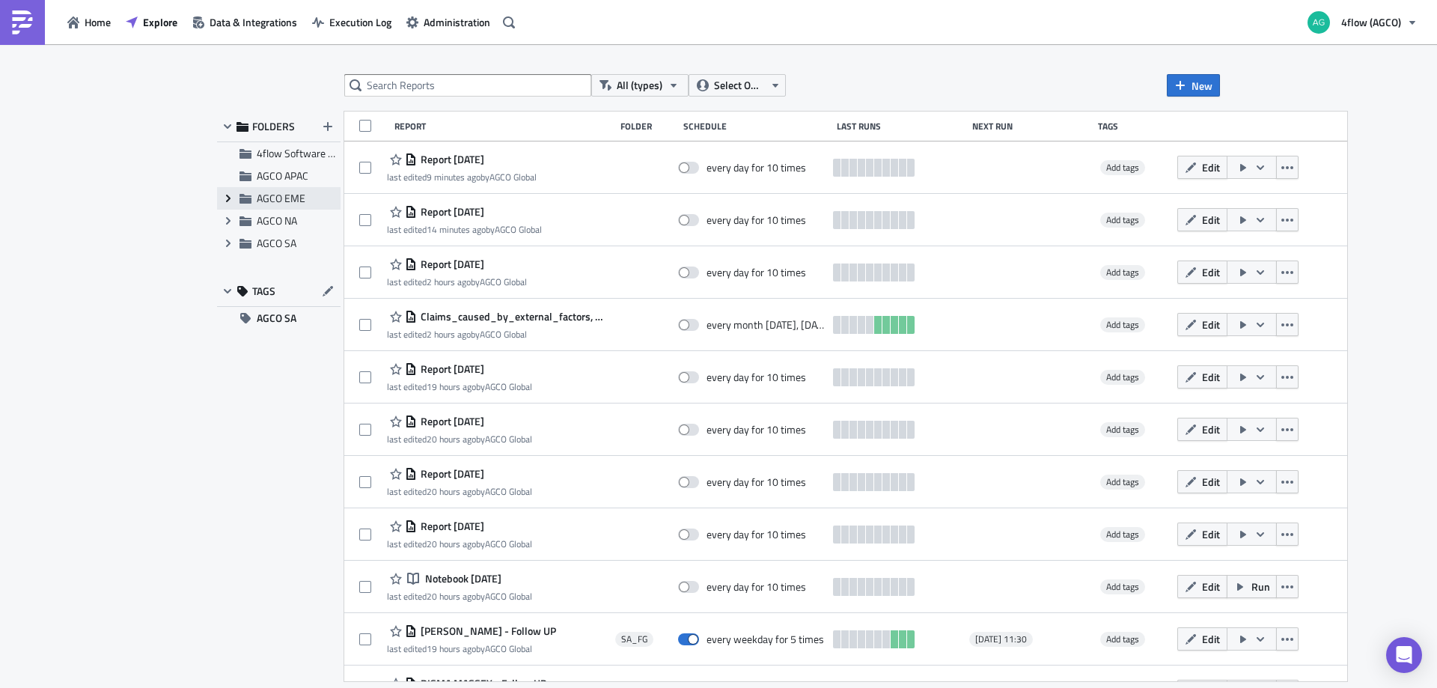
click at [222, 195] on span "Expand group" at bounding box center [228, 198] width 22 height 22
click at [290, 238] on span "EME_M+P" at bounding box center [298, 243] width 49 height 16
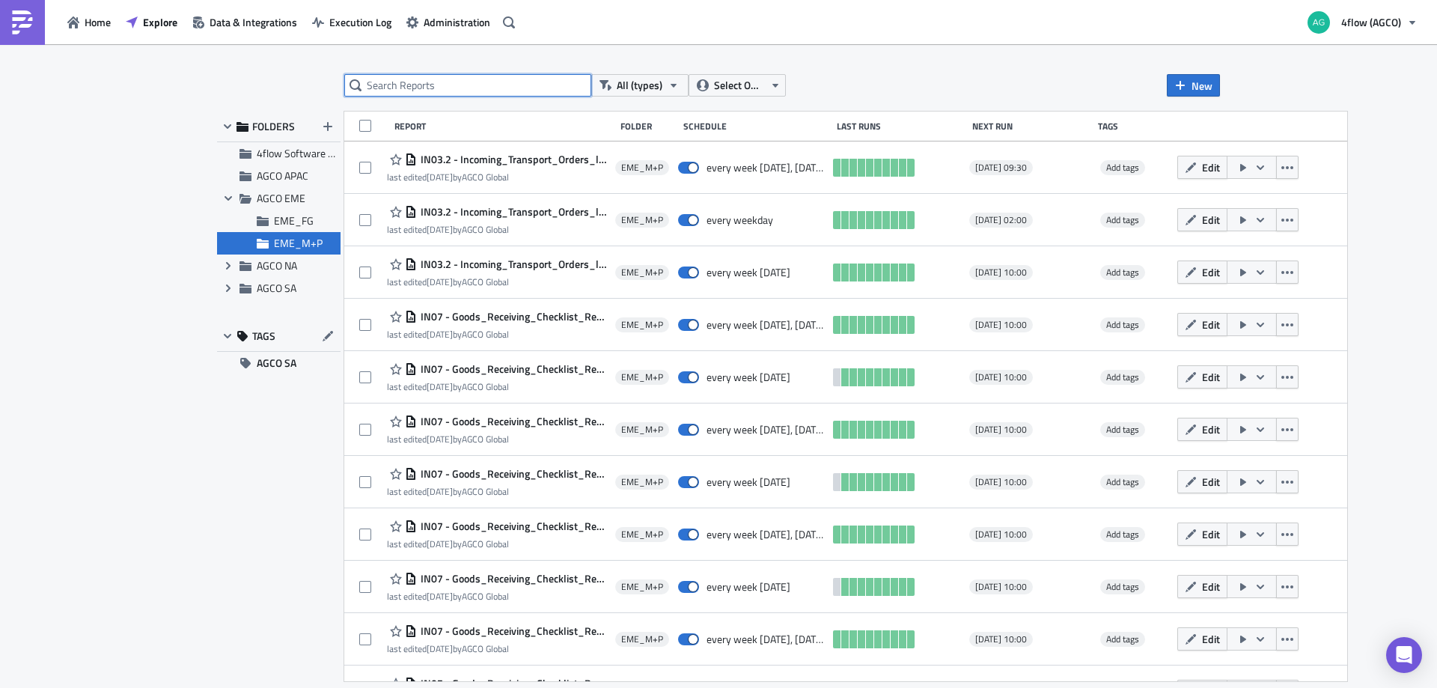
click at [457, 86] on input "text" at bounding box center [467, 85] width 247 height 22
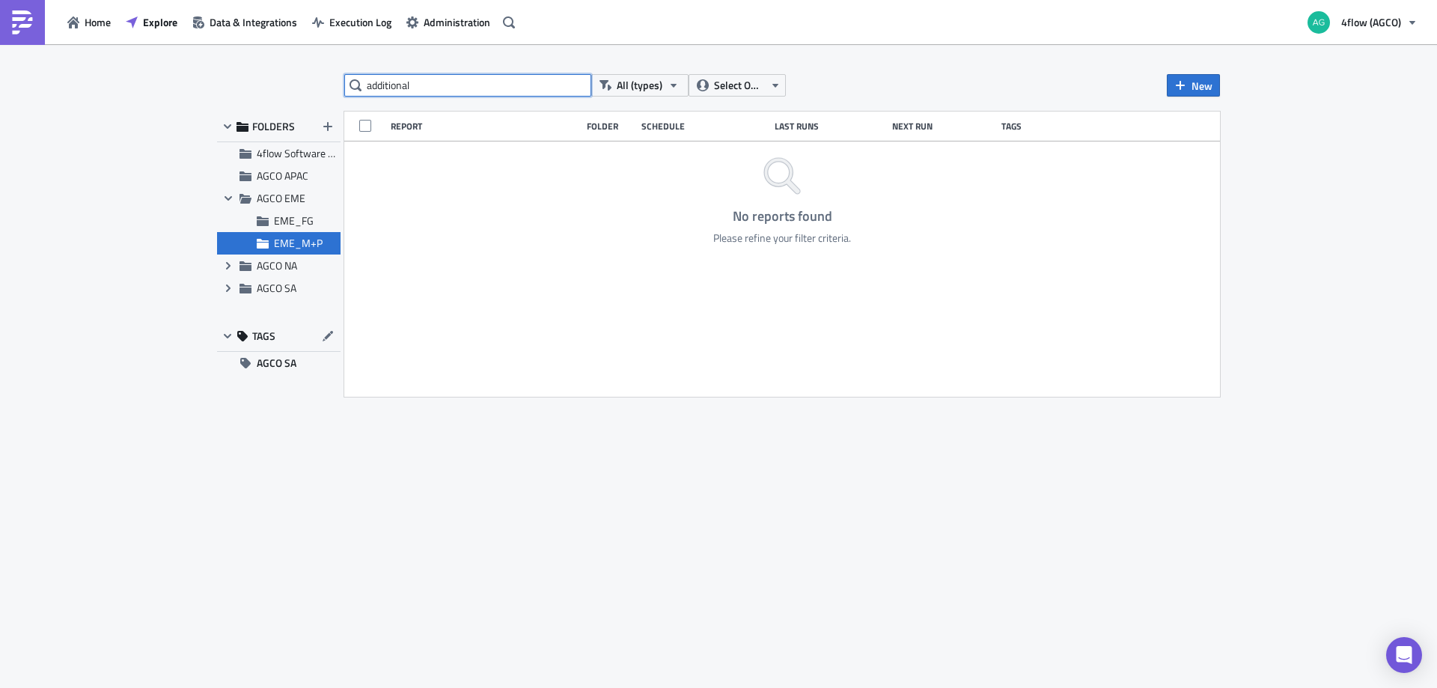
type input "additional"
click at [89, 16] on span "Home" at bounding box center [98, 22] width 26 height 16
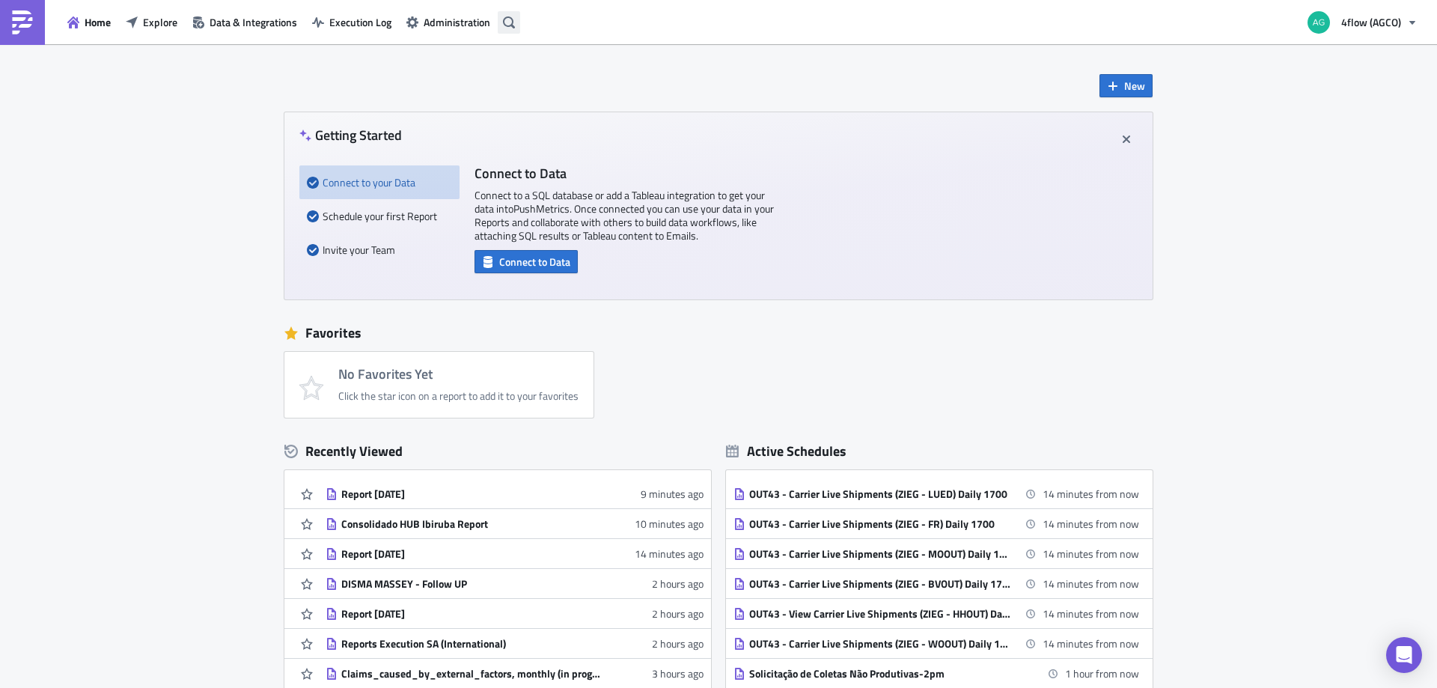
click at [516, 22] on button "button" at bounding box center [509, 22] width 22 height 22
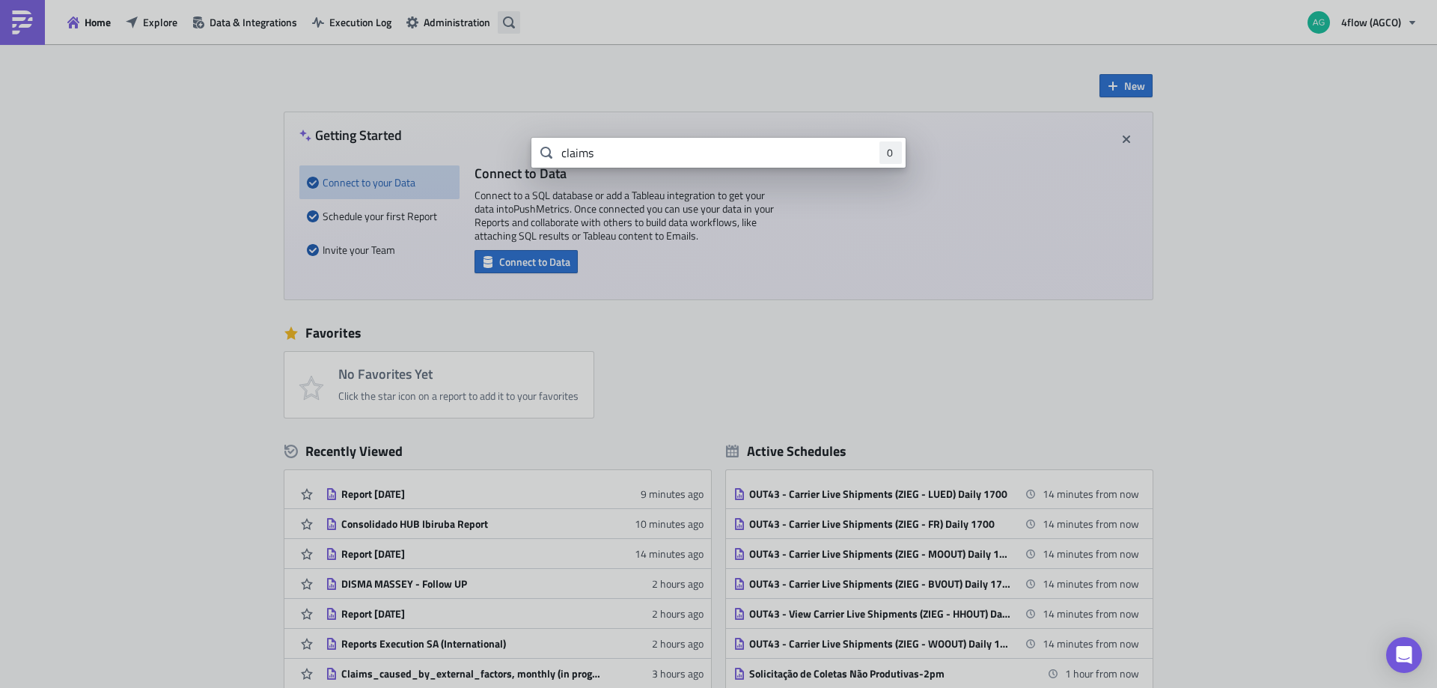
type input "claims"
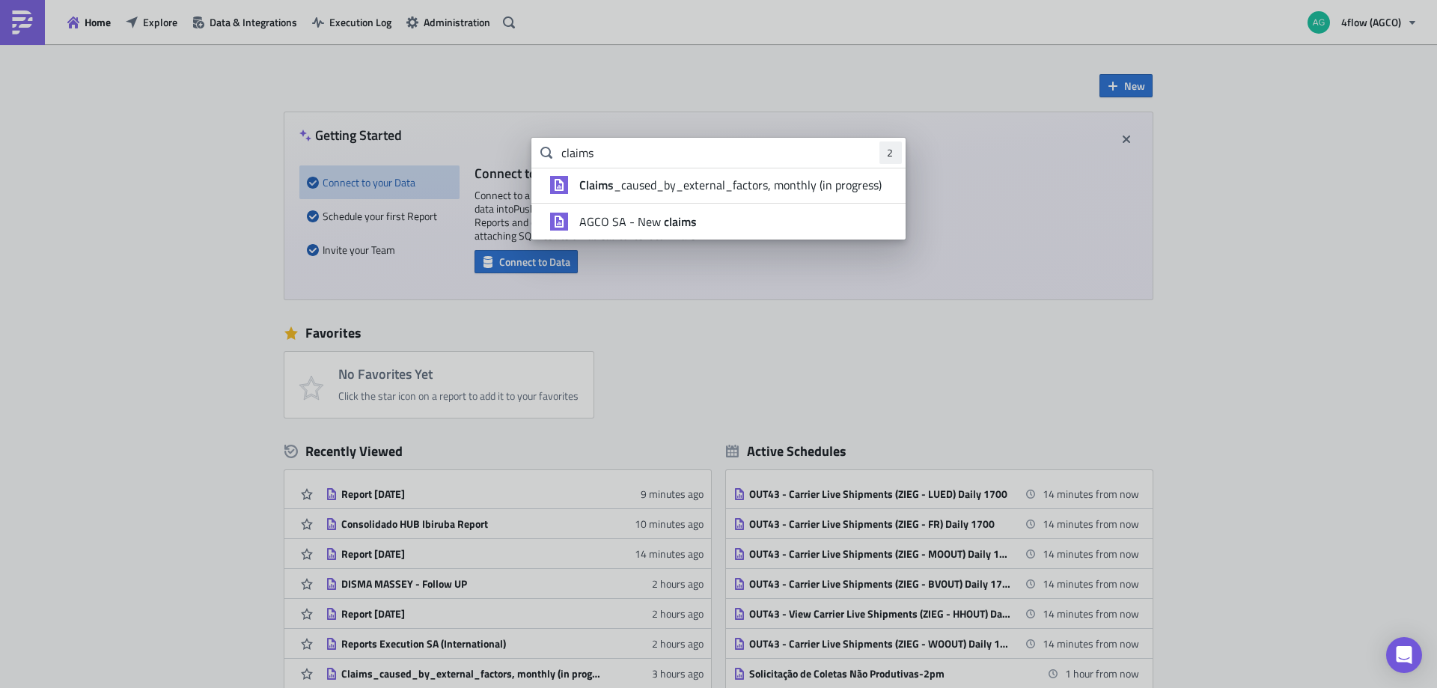
click at [671, 183] on span "Claims _caused_by_external_factors, monthly (in progress)" at bounding box center [730, 184] width 302 height 15
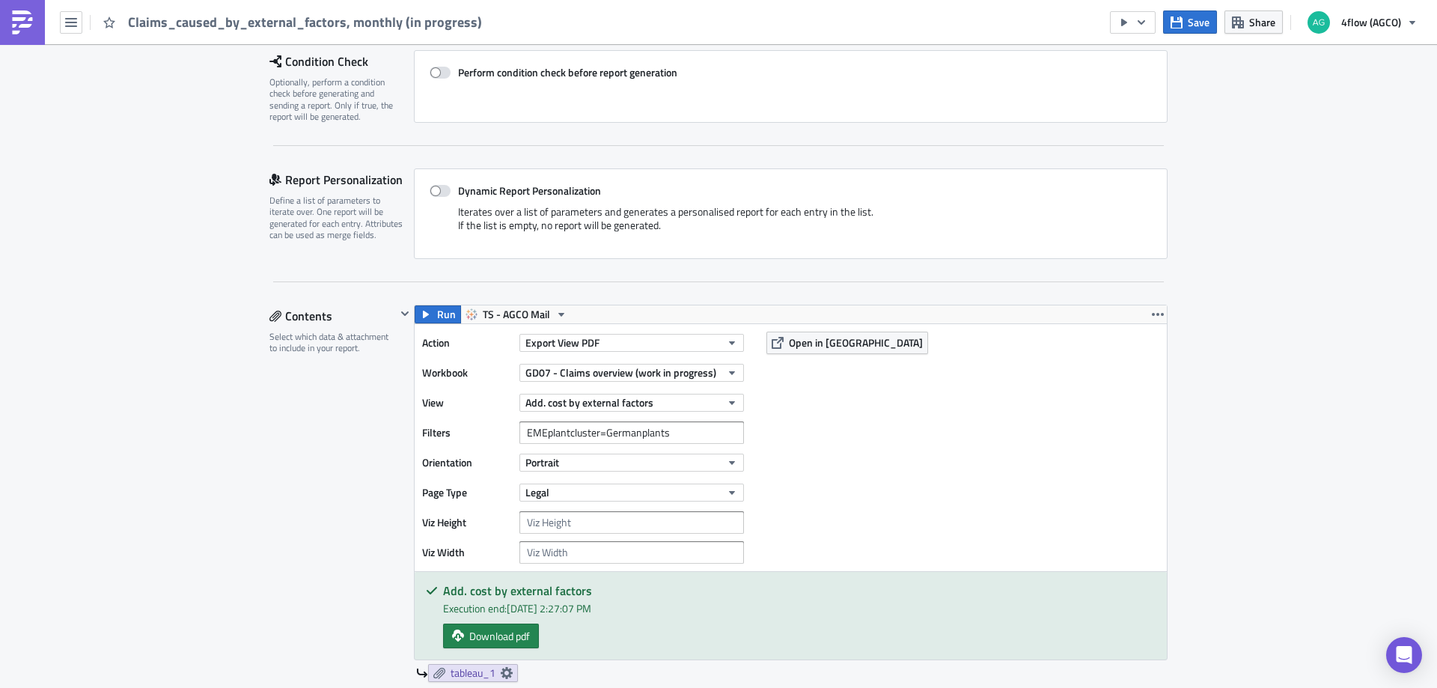
scroll to position [374, 0]
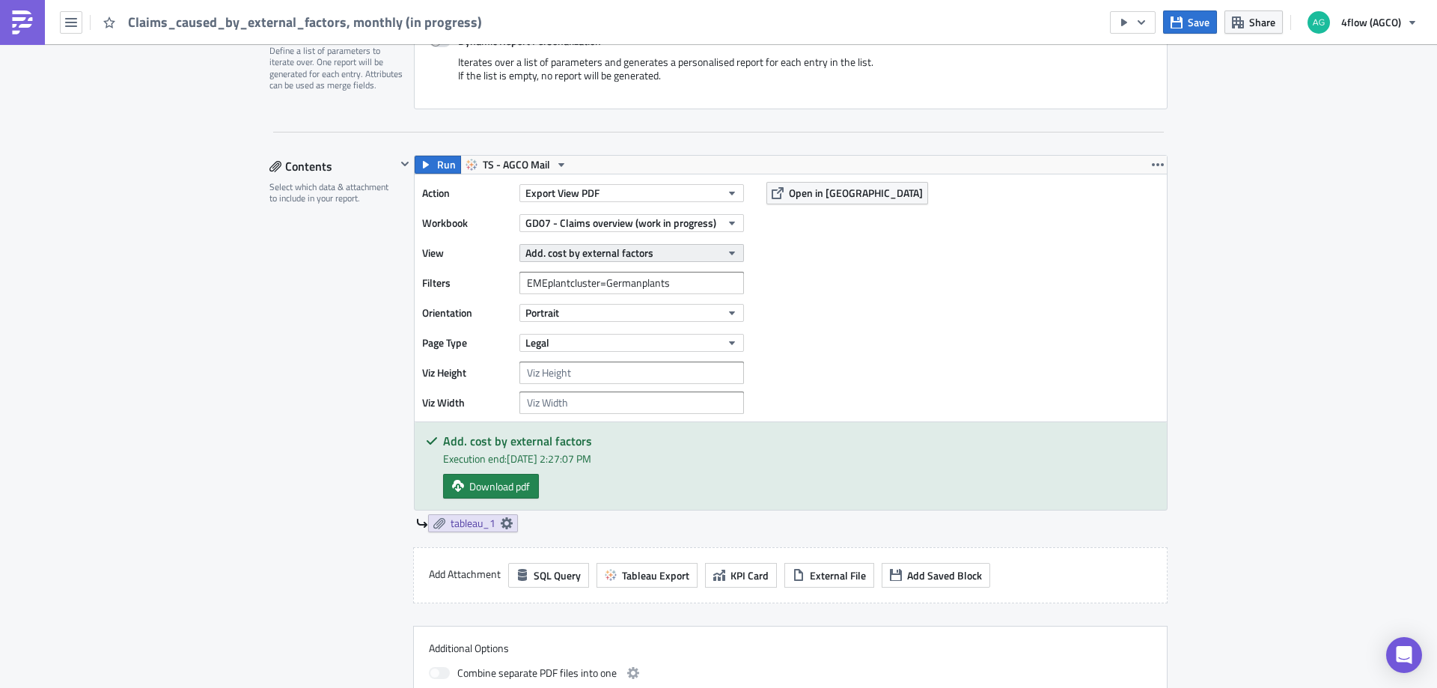
click at [732, 251] on icon "button" at bounding box center [732, 253] width 12 height 12
click at [726, 225] on icon "button" at bounding box center [732, 223] width 12 height 12
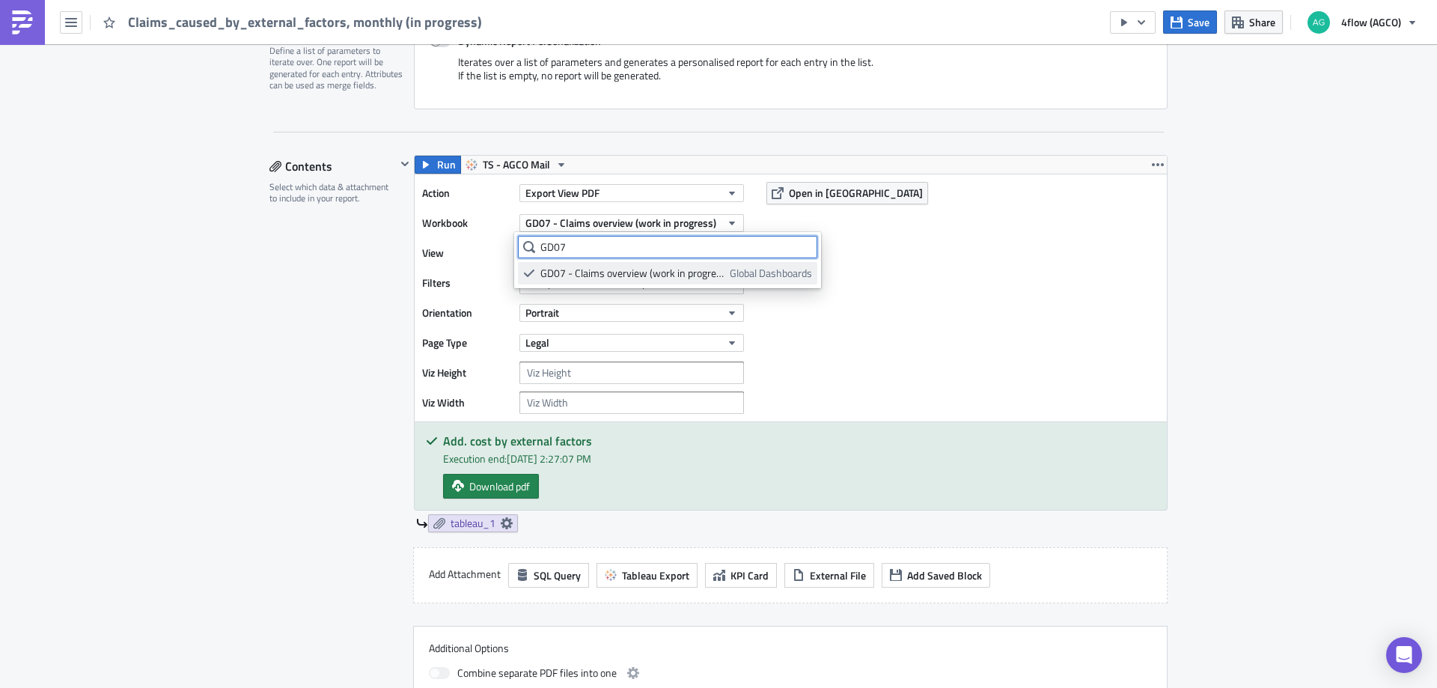
type input "GD07"
click at [581, 275] on div "GD07 - Claims overview (work in progress)" at bounding box center [632, 273] width 184 height 15
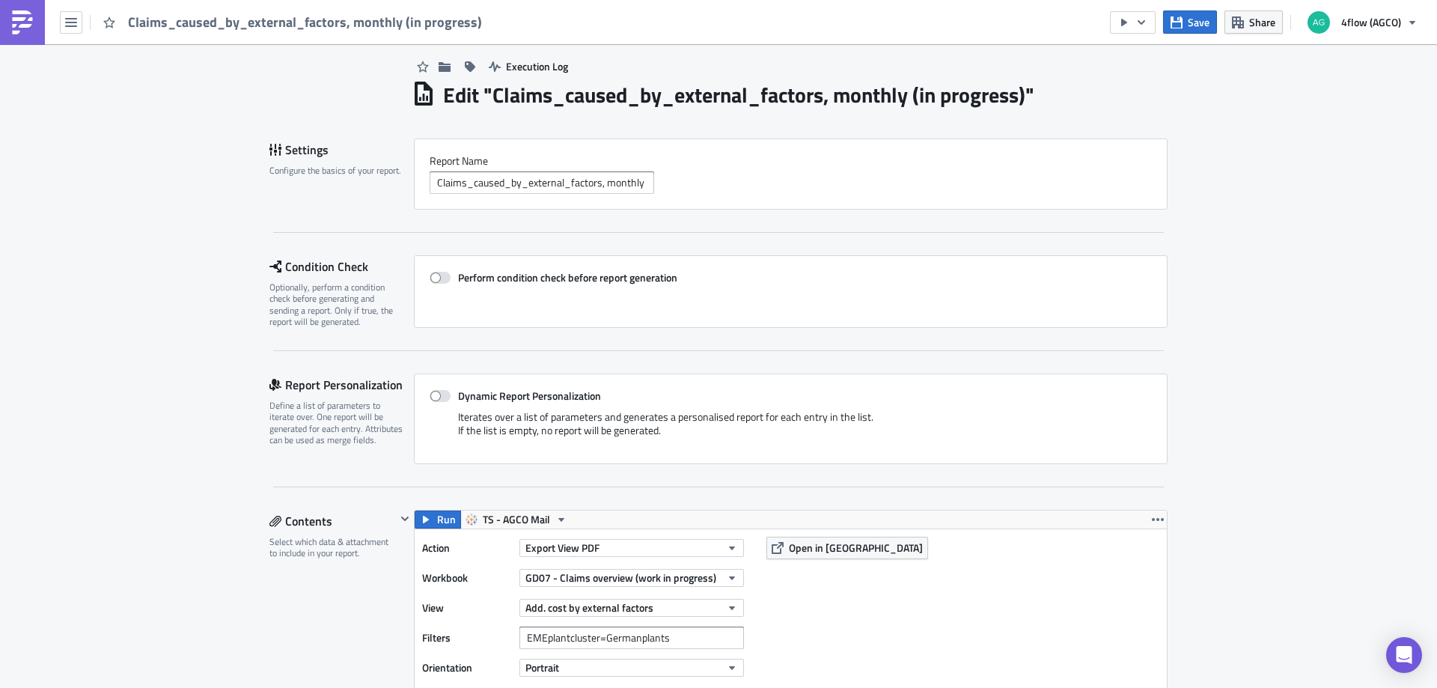
scroll to position [0, 0]
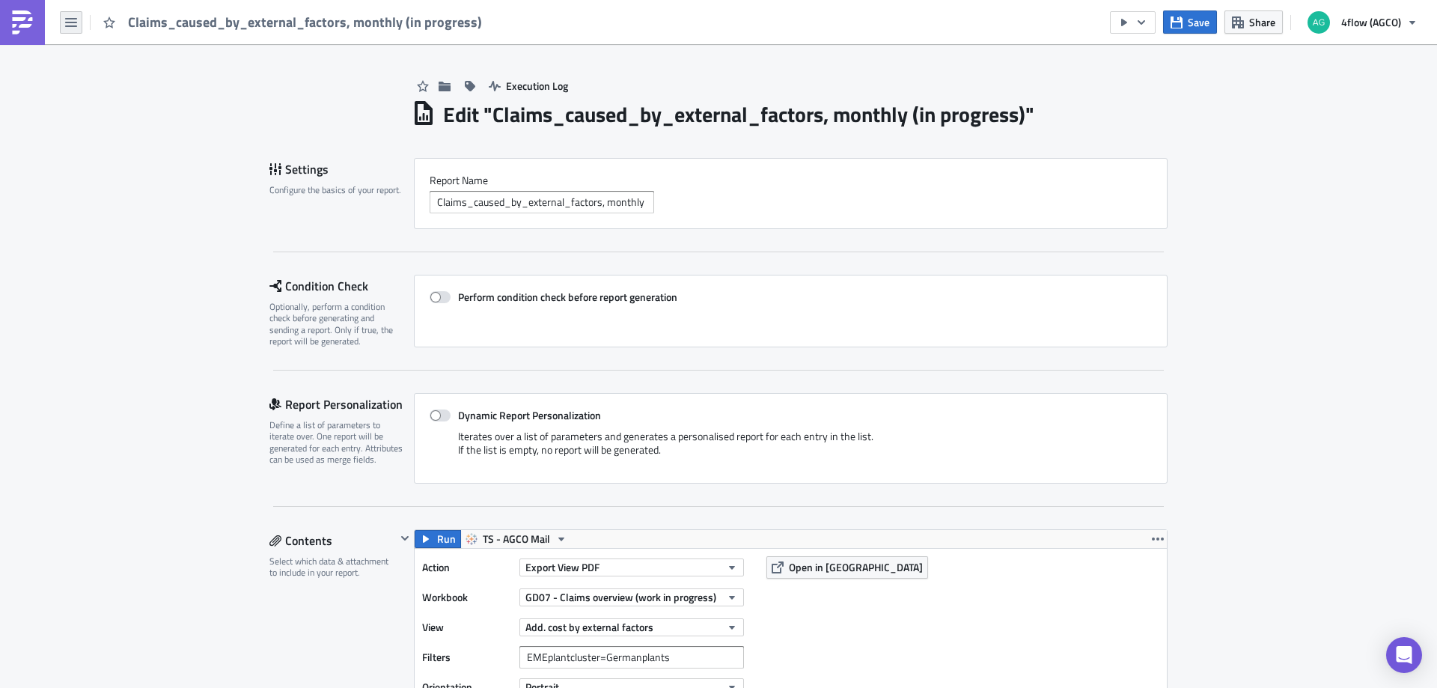
click at [74, 26] on icon "button" at bounding box center [71, 22] width 12 height 9
click at [101, 77] on div "Home" at bounding box center [136, 82] width 100 height 15
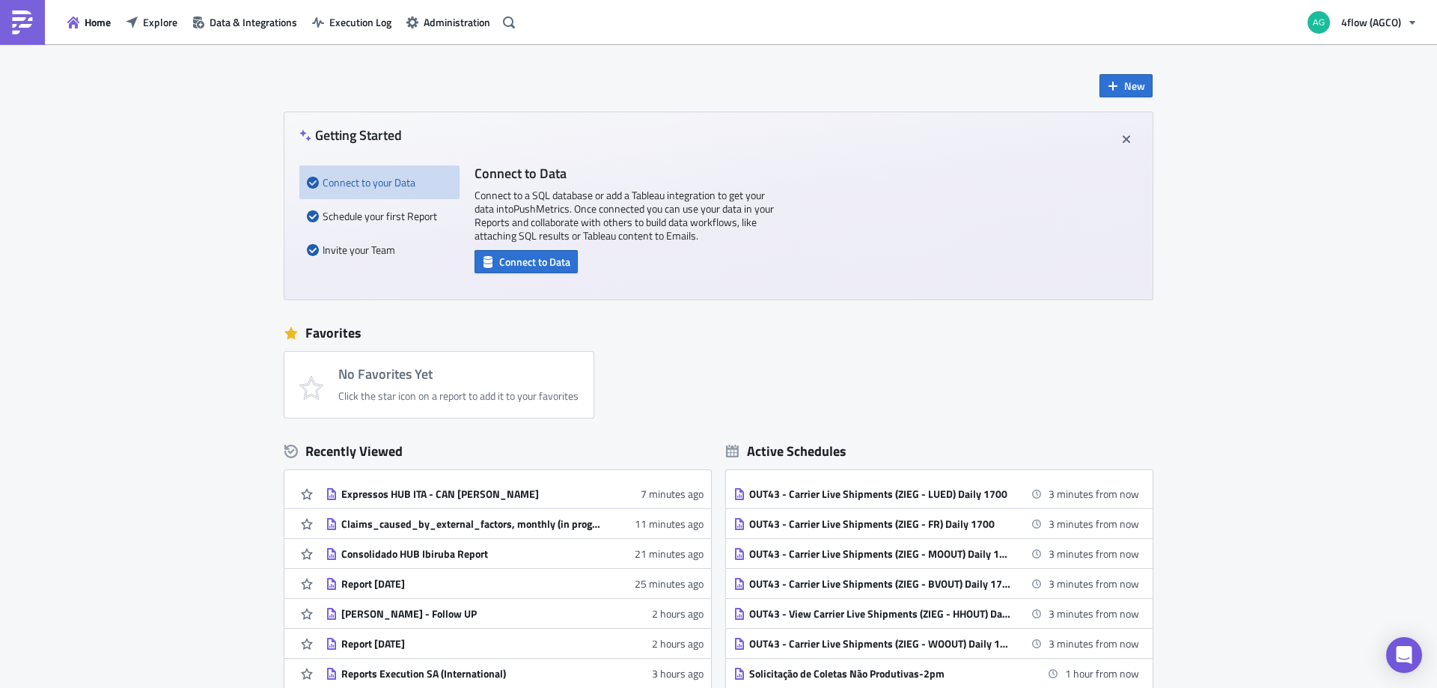
drag, startPoint x: 617, startPoint y: 527, endPoint x: 191, endPoint y: 534, distance: 425.9
click at [191, 534] on div "New Getting Started Connect to your Data Schedule your first Report Invite your…" at bounding box center [718, 445] width 1437 height 802
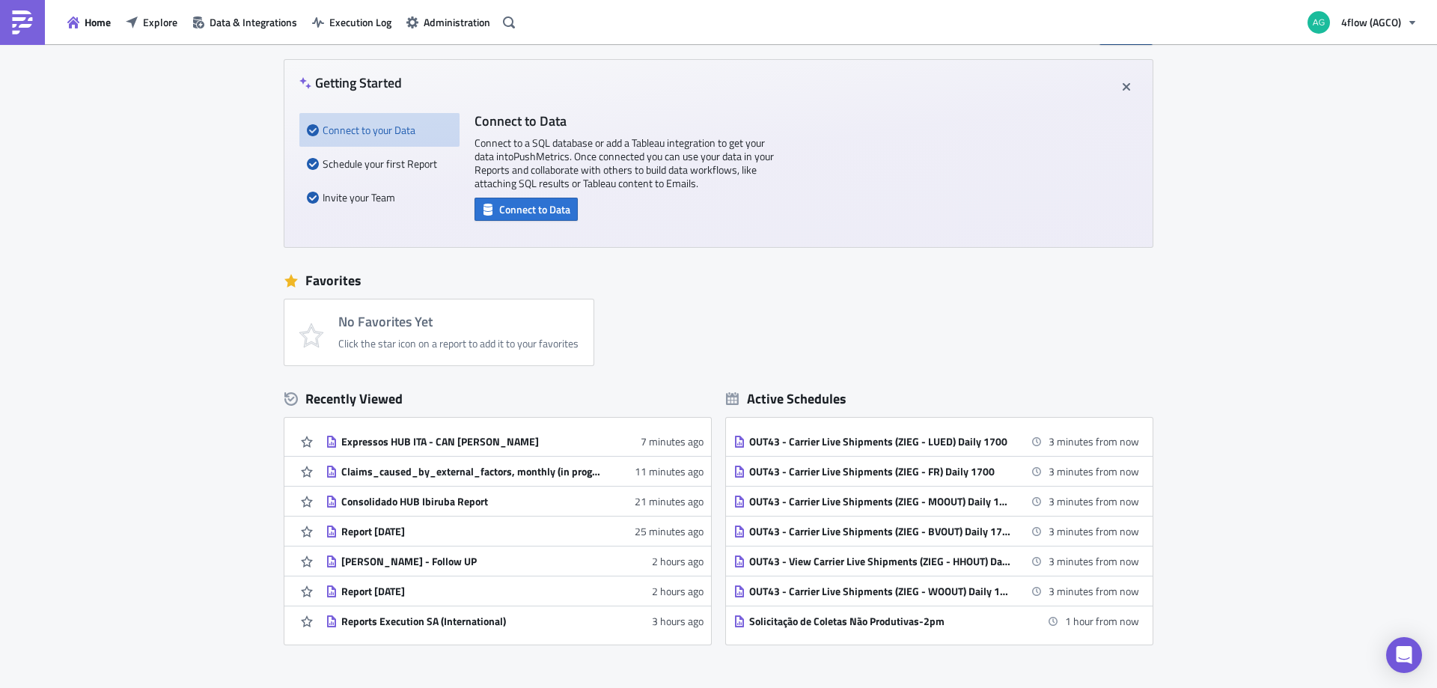
scroll to position [150, 0]
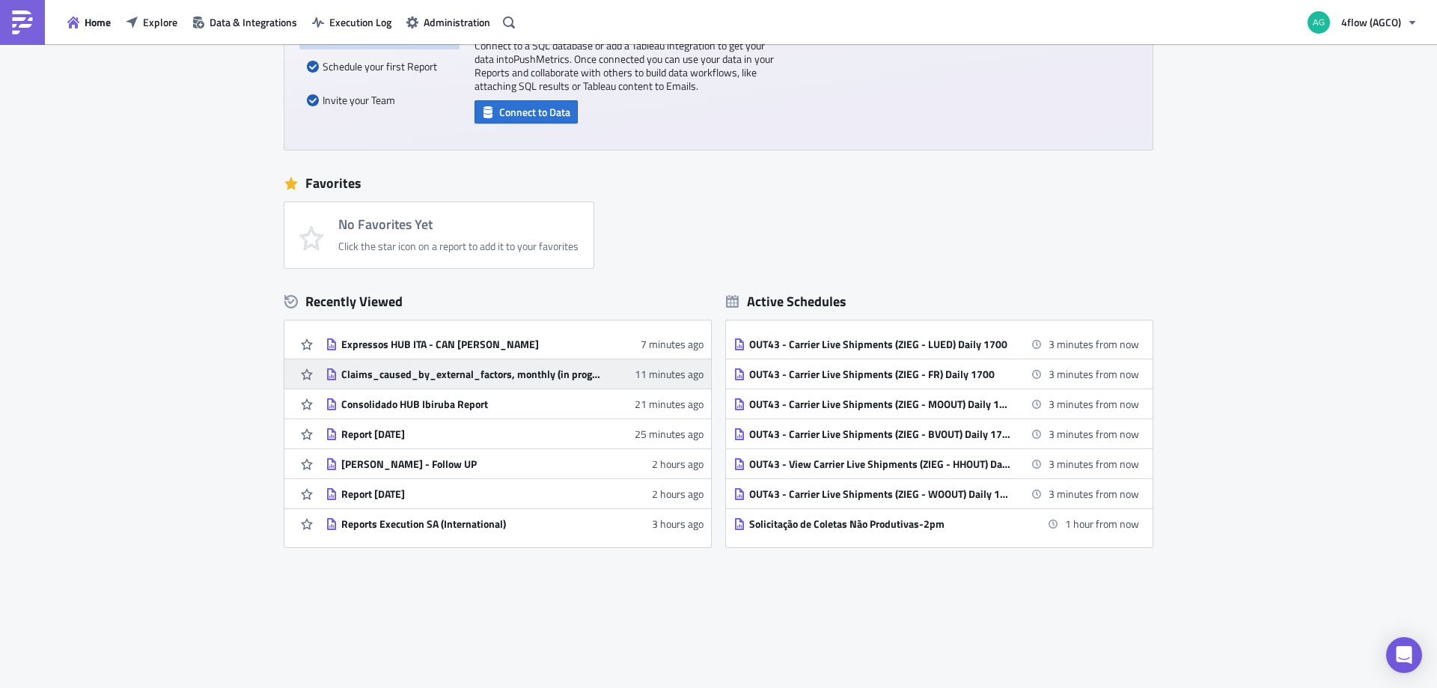
click at [426, 376] on div "Claims_caused_by_external_factors, monthly (in progress)" at bounding box center [472, 374] width 262 height 13
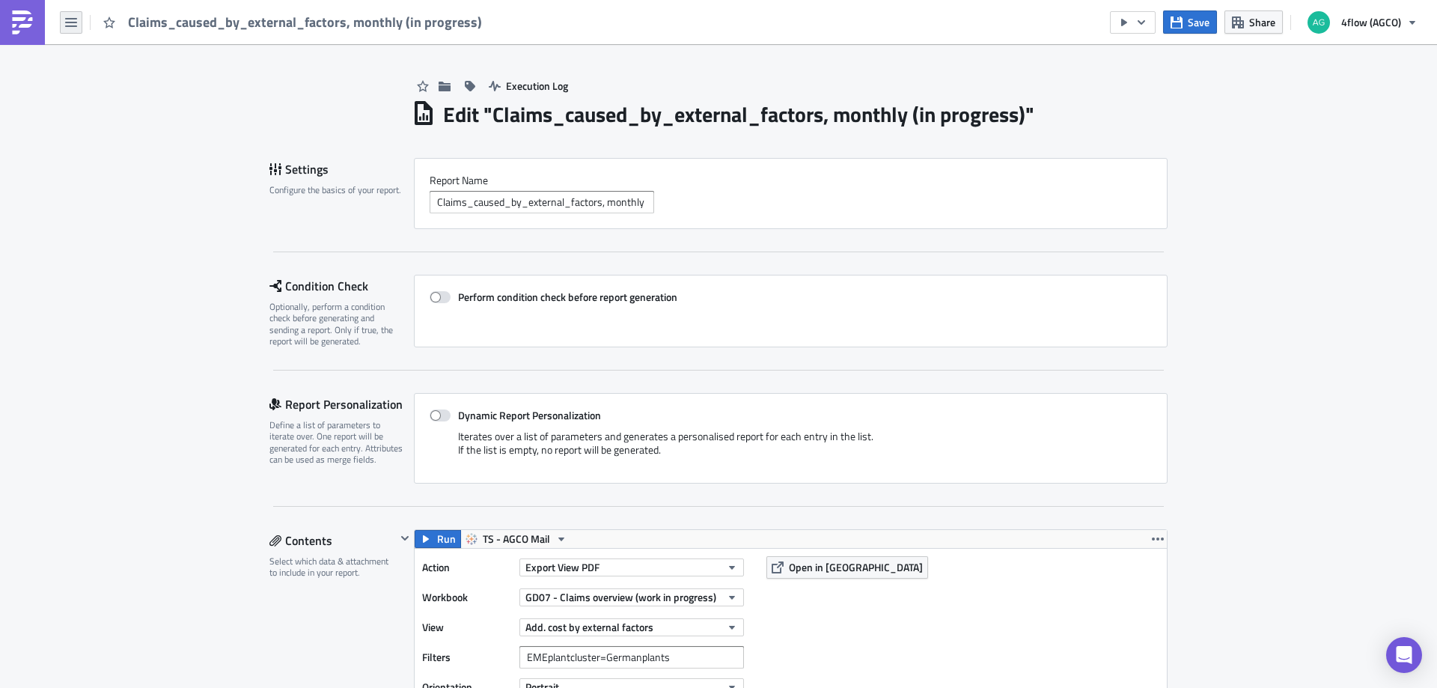
click at [75, 24] on icon "button" at bounding box center [71, 22] width 12 height 12
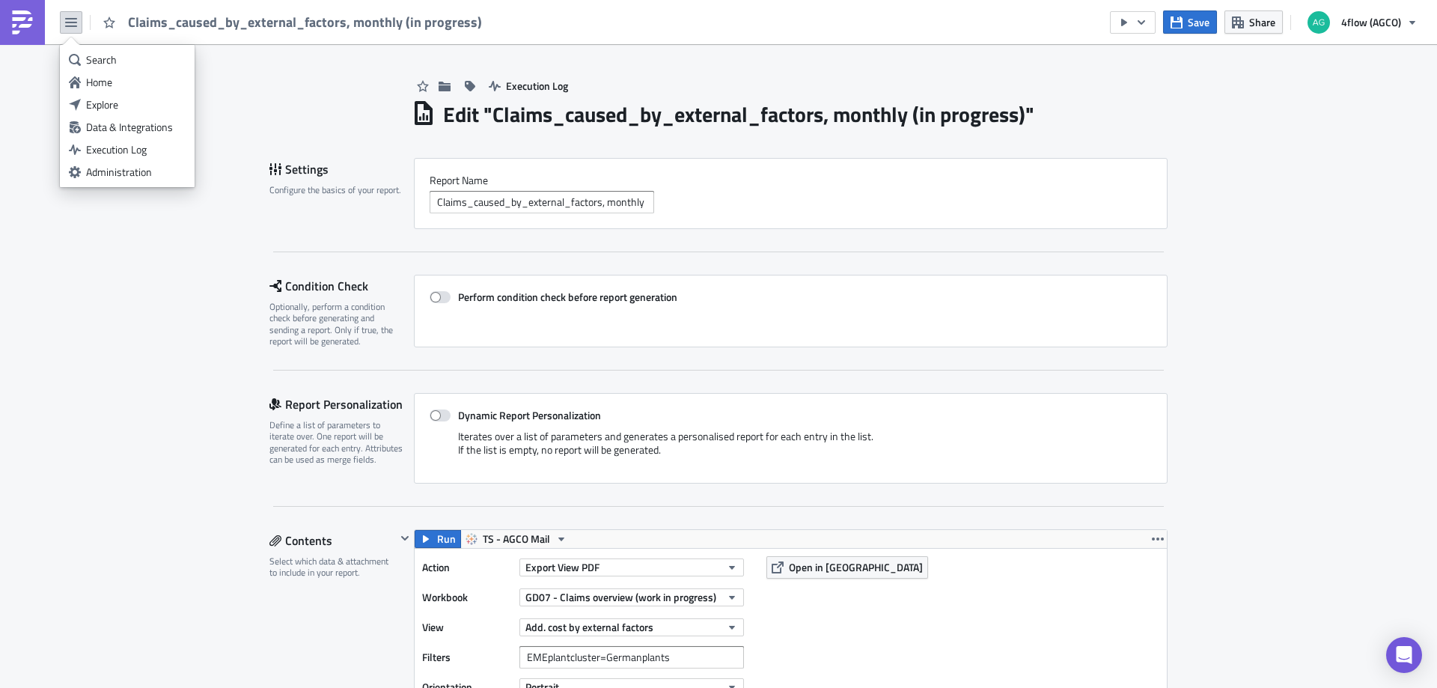
click at [78, 26] on button "button" at bounding box center [71, 22] width 22 height 22
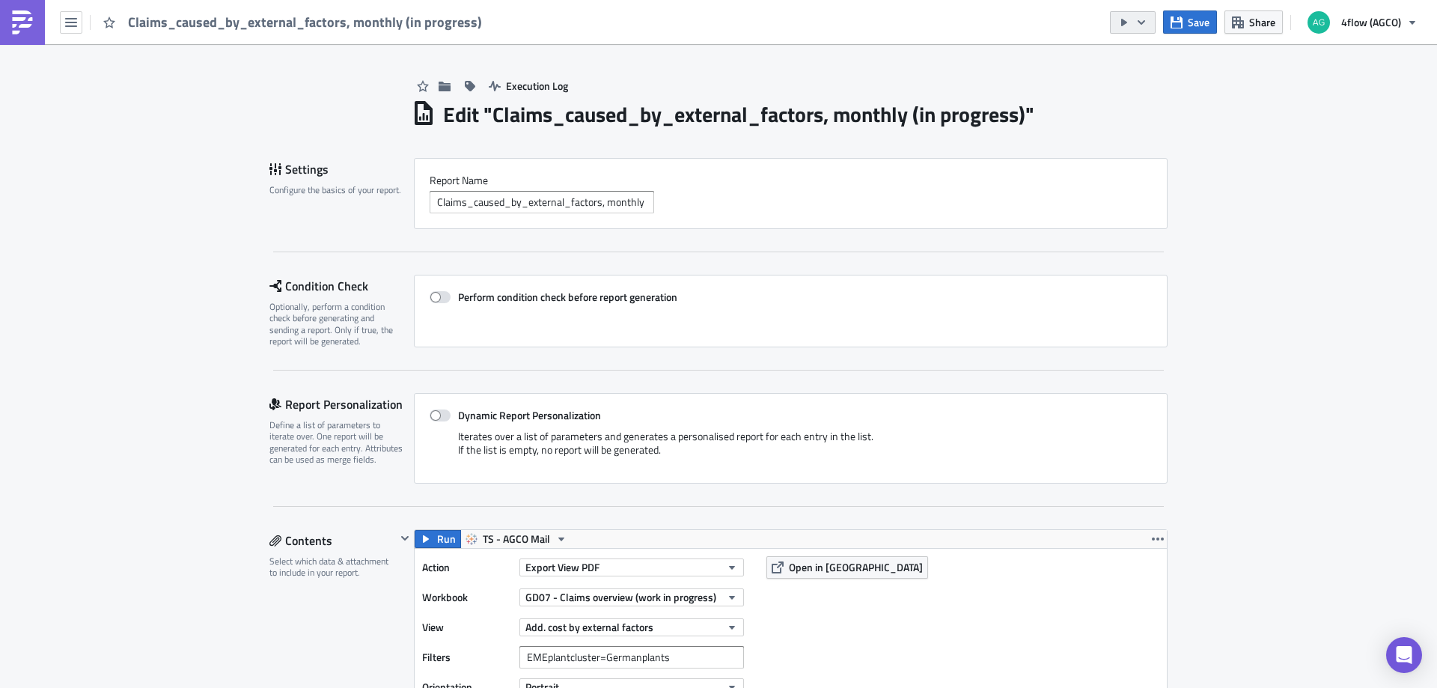
click at [1151, 25] on button "button" at bounding box center [1133, 22] width 46 height 22
click at [442, 83] on icon "button" at bounding box center [445, 86] width 12 height 10
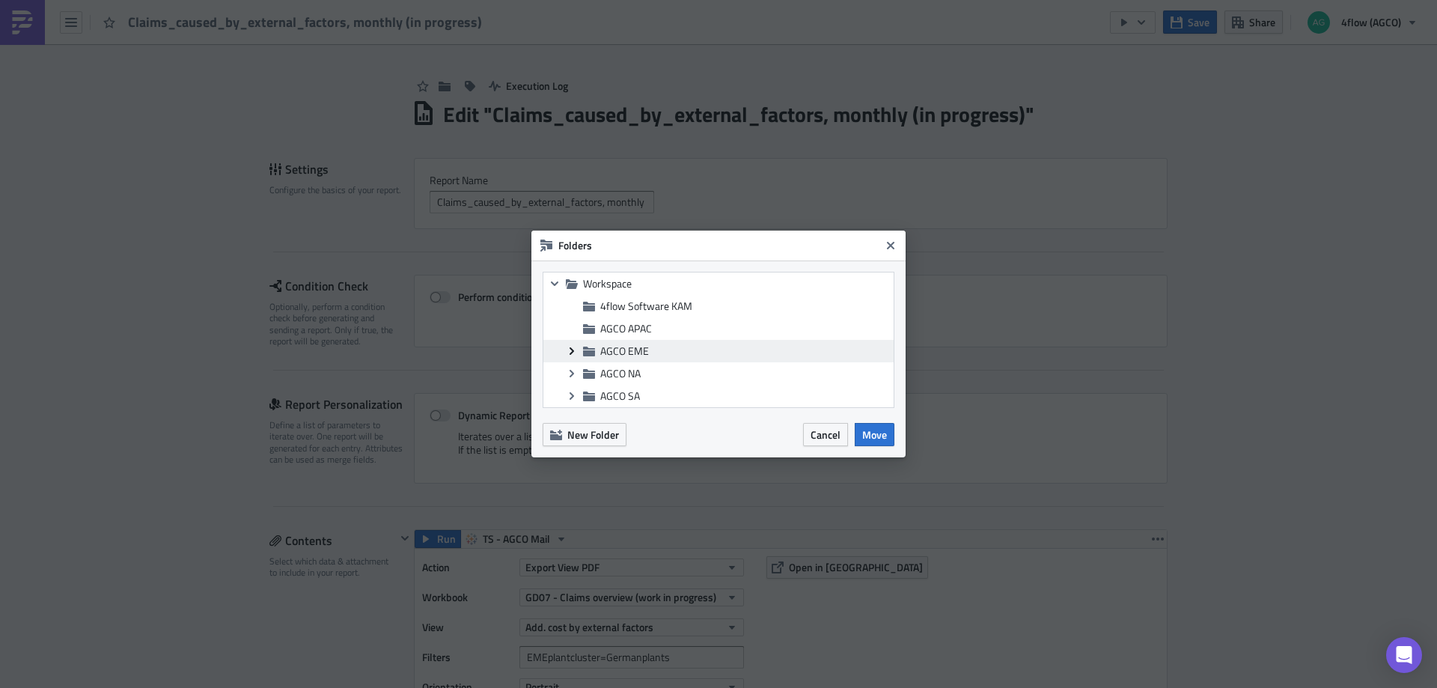
click at [573, 350] on icon at bounding box center [572, 350] width 4 height 7
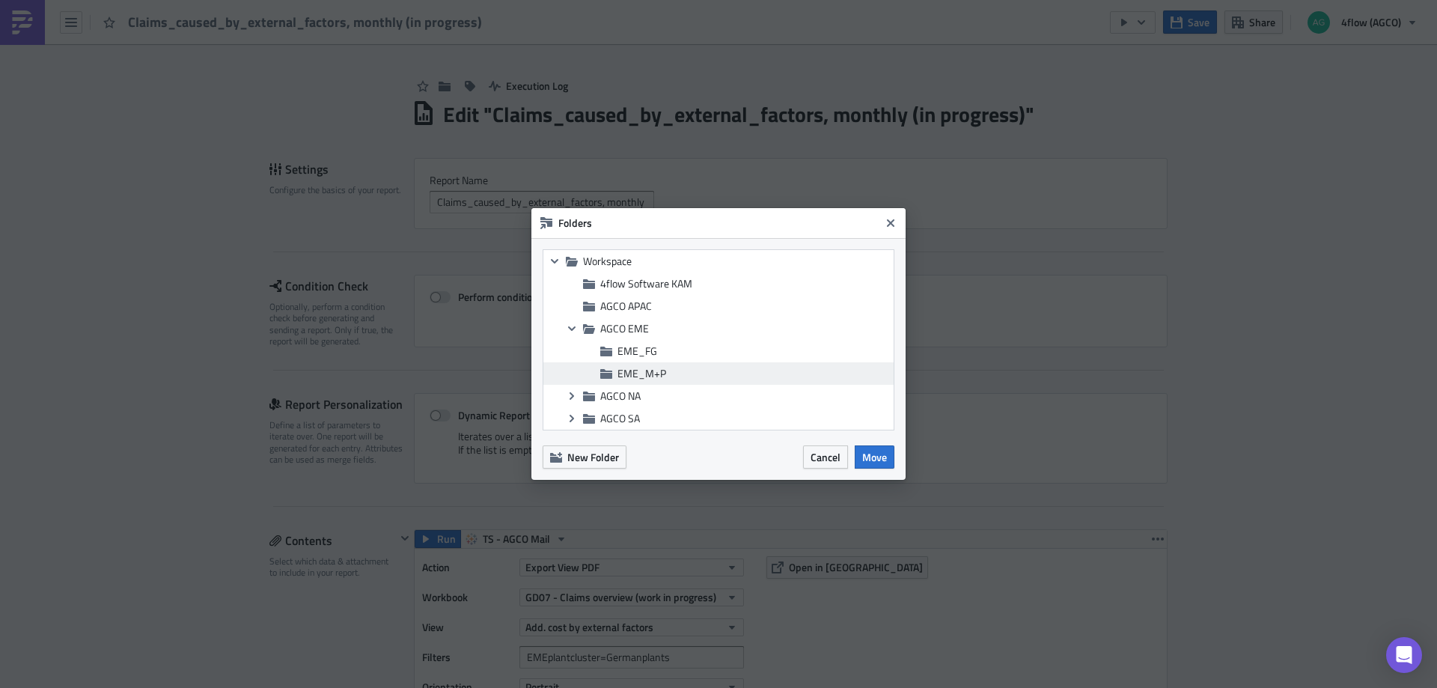
click at [635, 376] on span "EME_M+P" at bounding box center [642, 373] width 49 height 16
click at [879, 457] on span "Move" at bounding box center [874, 457] width 25 height 16
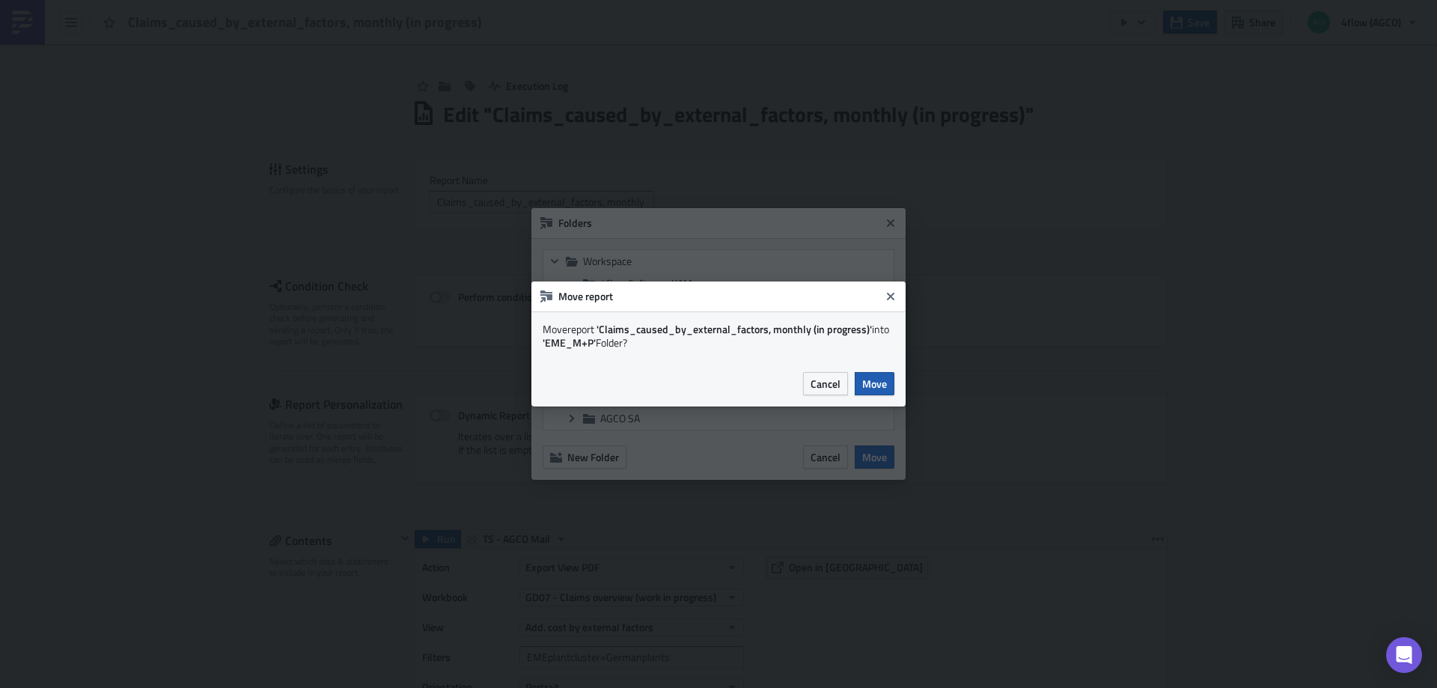
click at [883, 389] on span "Move" at bounding box center [874, 384] width 25 height 16
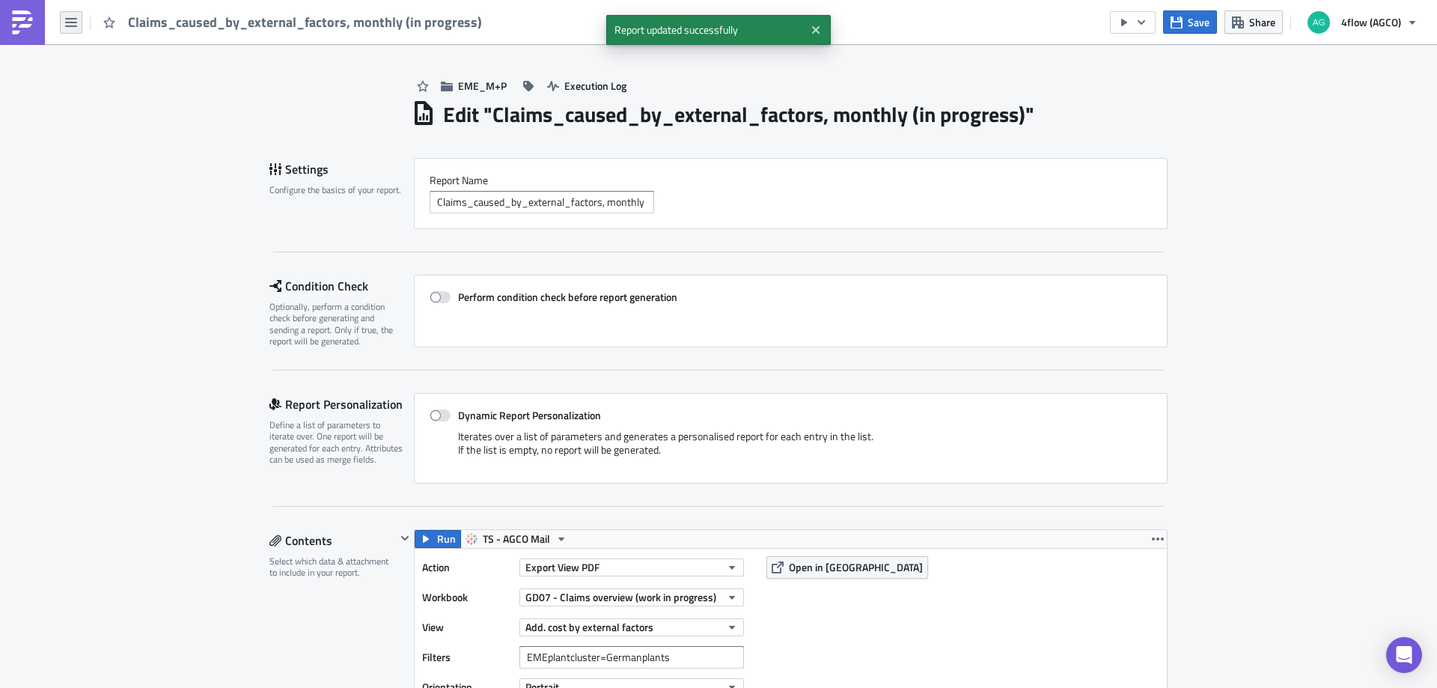
click at [62, 13] on button "button" at bounding box center [71, 22] width 22 height 22
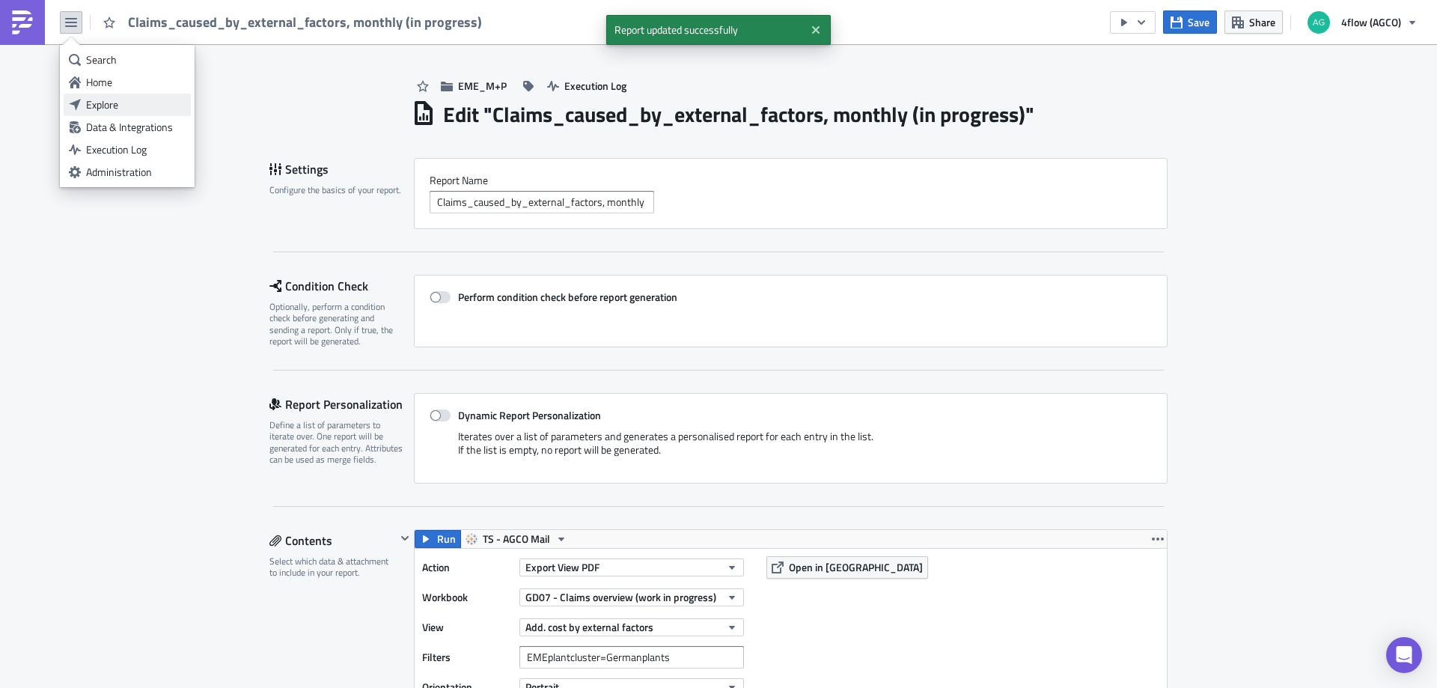
click at [97, 103] on div "Explore" at bounding box center [136, 104] width 100 height 15
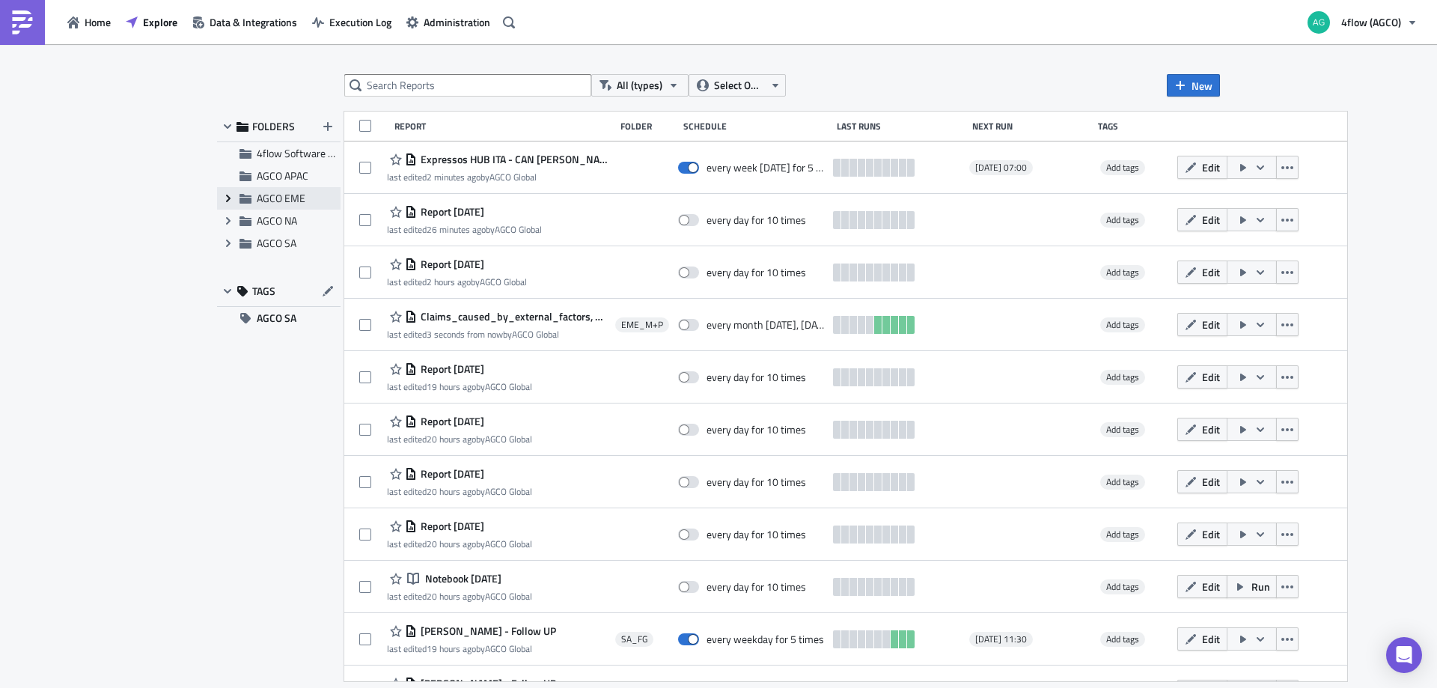
click at [228, 198] on icon "Expand group" at bounding box center [228, 198] width 12 height 12
click at [266, 238] on icon at bounding box center [263, 243] width 12 height 12
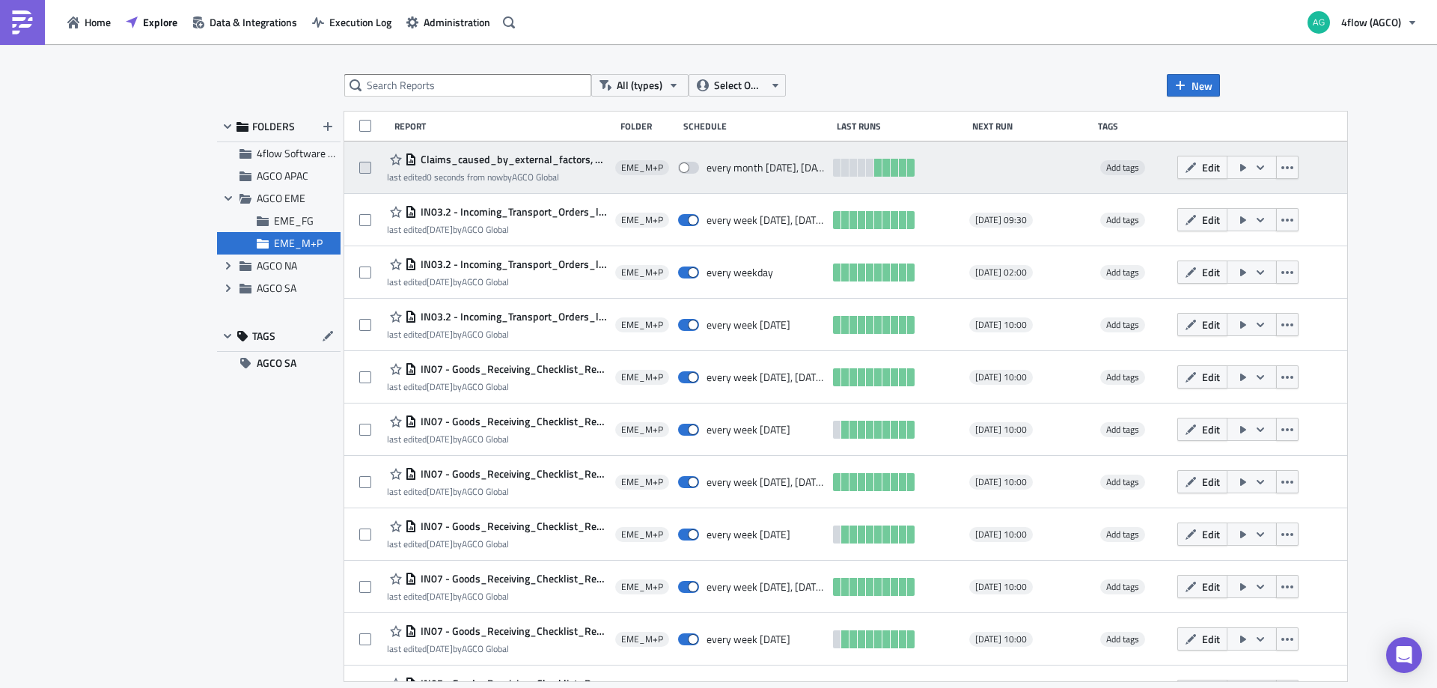
click at [367, 165] on span at bounding box center [365, 168] width 12 height 12
click at [367, 165] on input "checkbox" at bounding box center [367, 168] width 10 height 10
checkbox input "true"
click at [1283, 167] on icon "button" at bounding box center [1287, 167] width 12 height 3
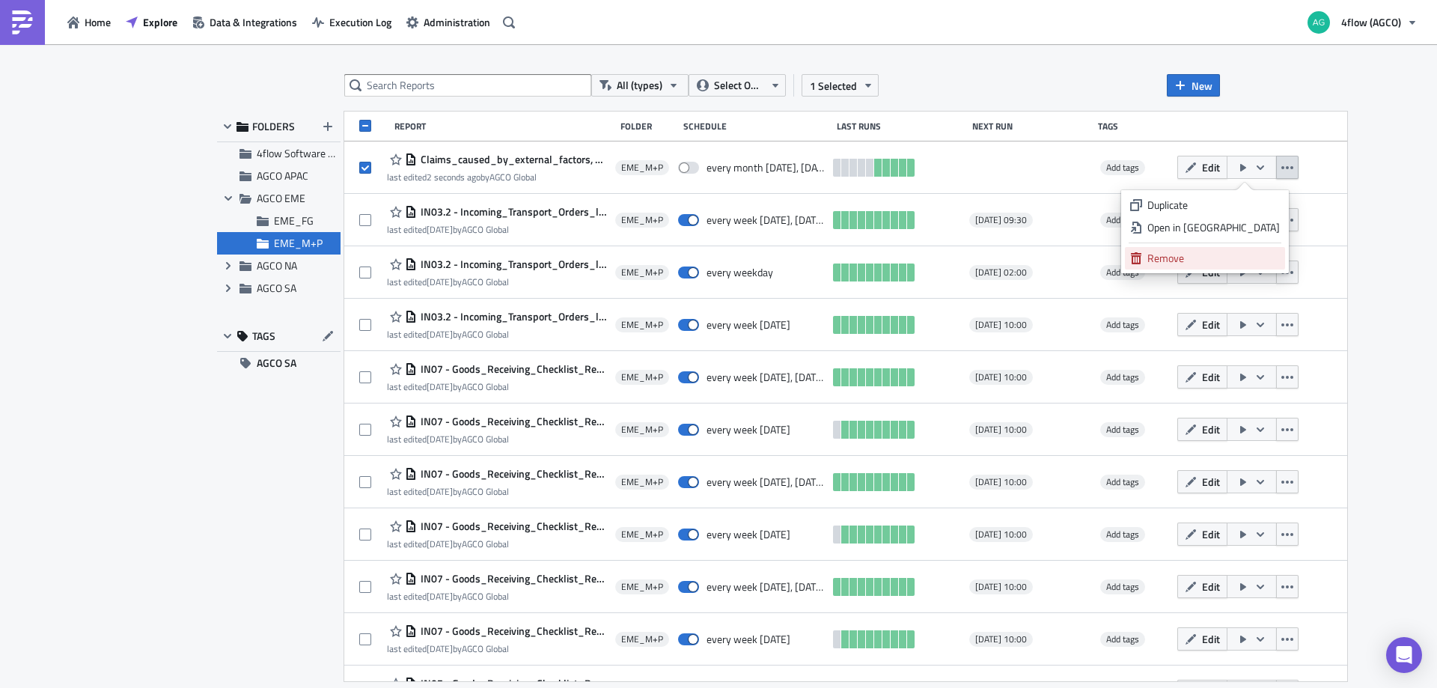
click at [1207, 251] on div "Remove" at bounding box center [1213, 258] width 132 height 15
